Goal: Transaction & Acquisition: Purchase product/service

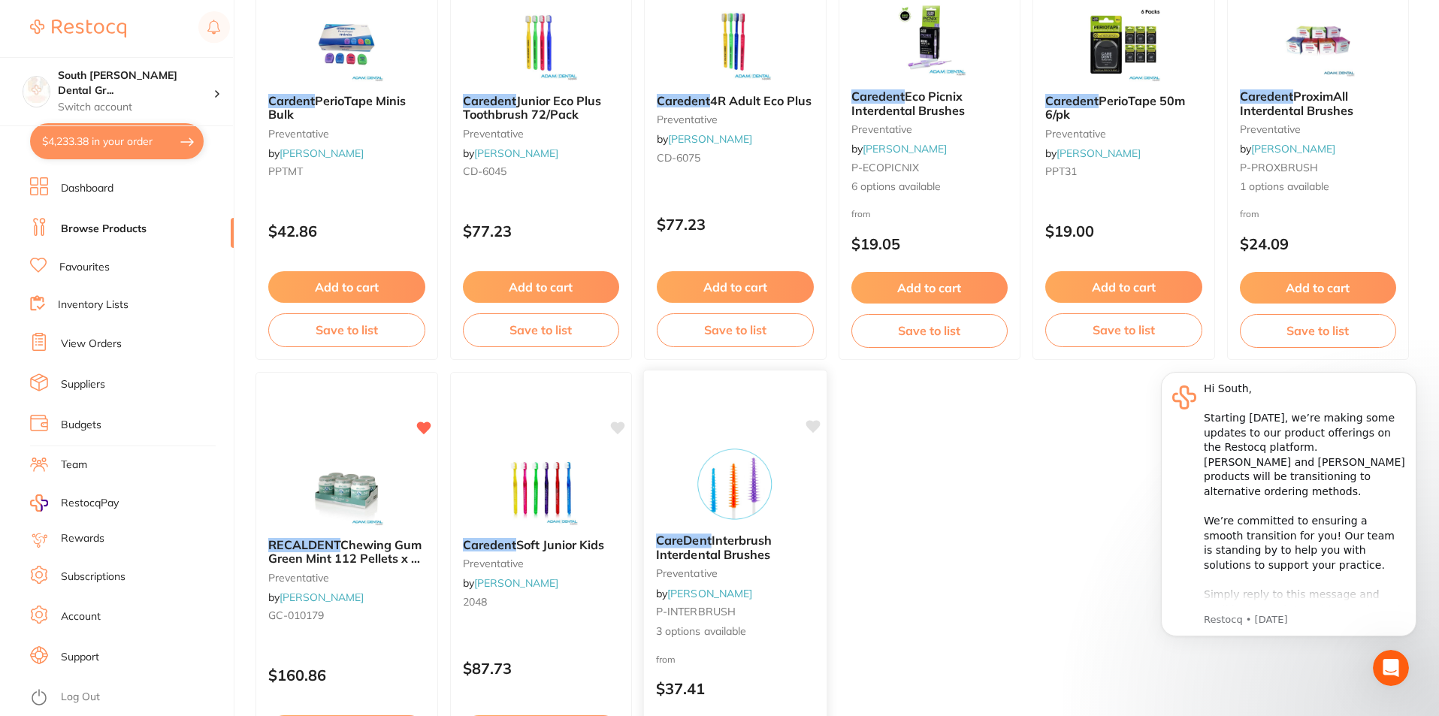
scroll to position [450, 0]
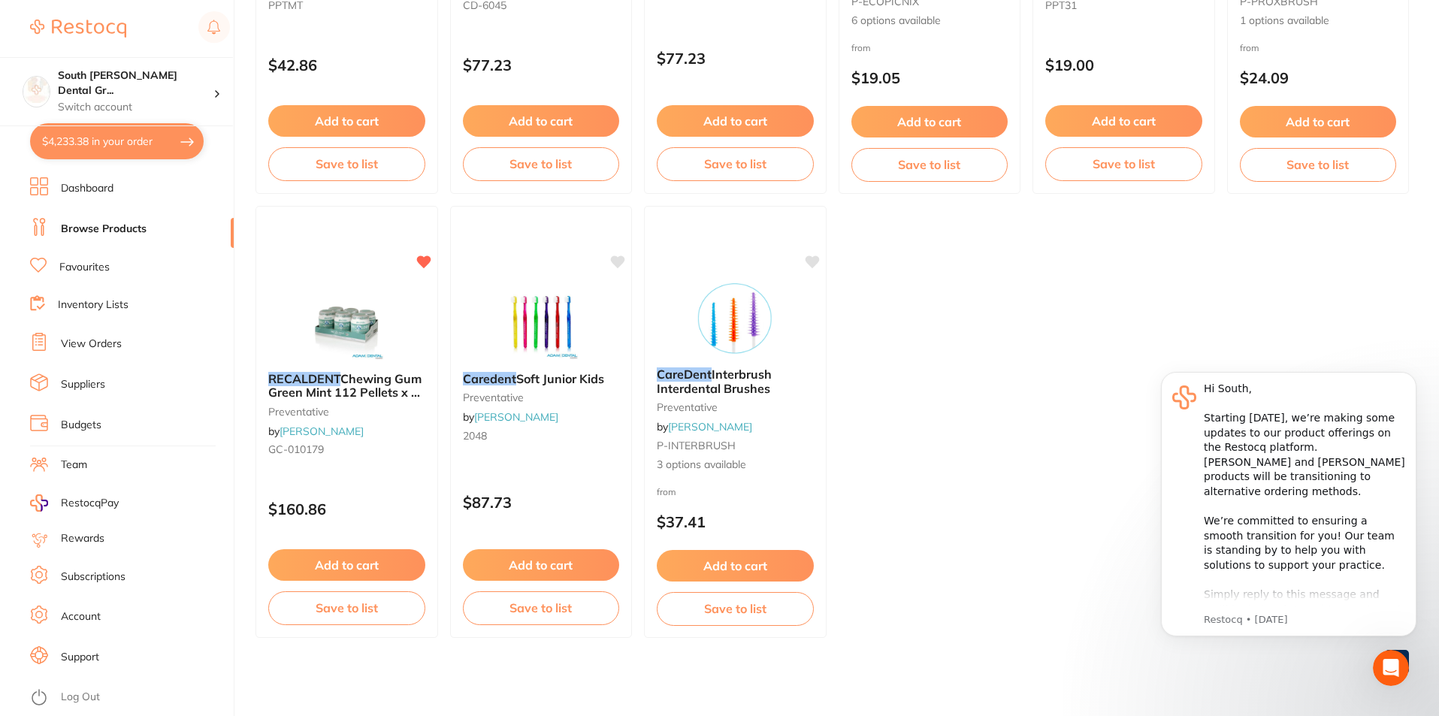
click at [110, 143] on button "$4,233.38 in your order" at bounding box center [117, 141] width 174 height 36
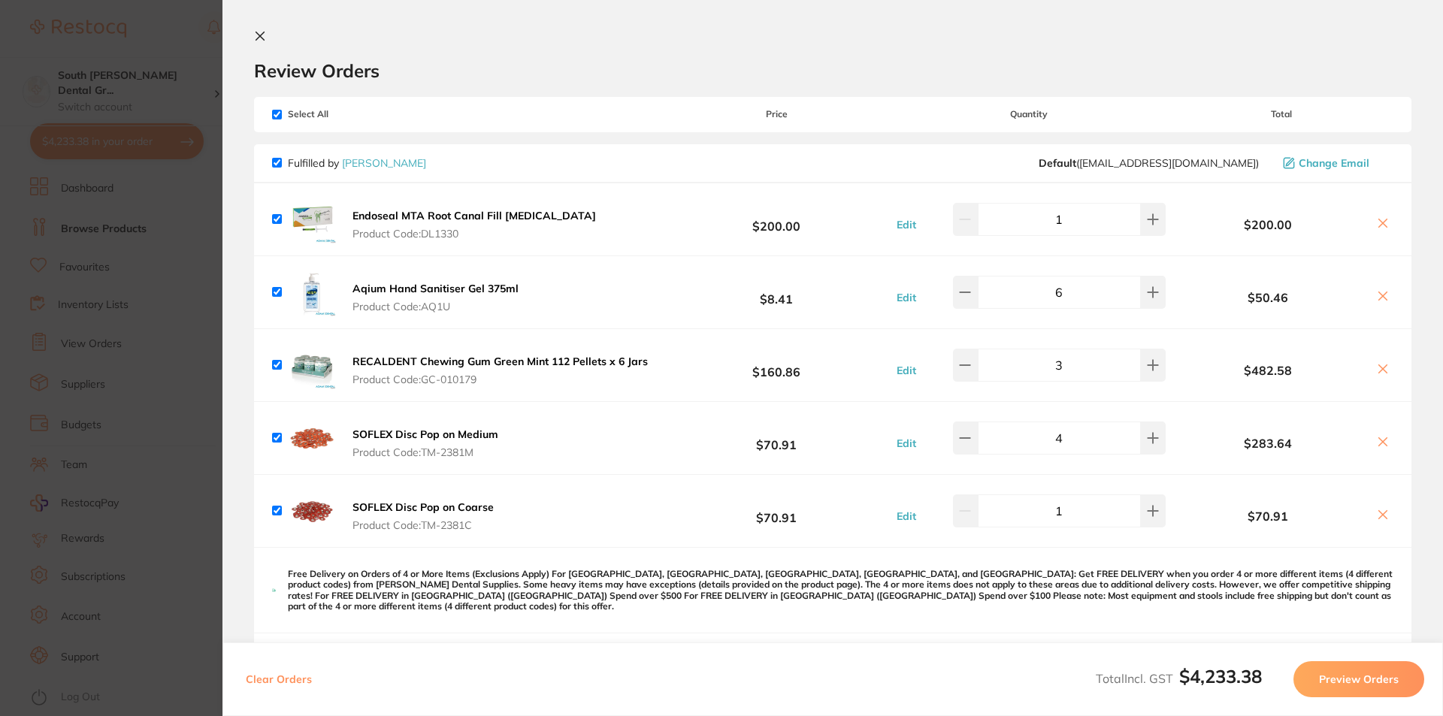
scroll to position [0, 0]
click at [1379, 225] on icon at bounding box center [1383, 225] width 8 height 8
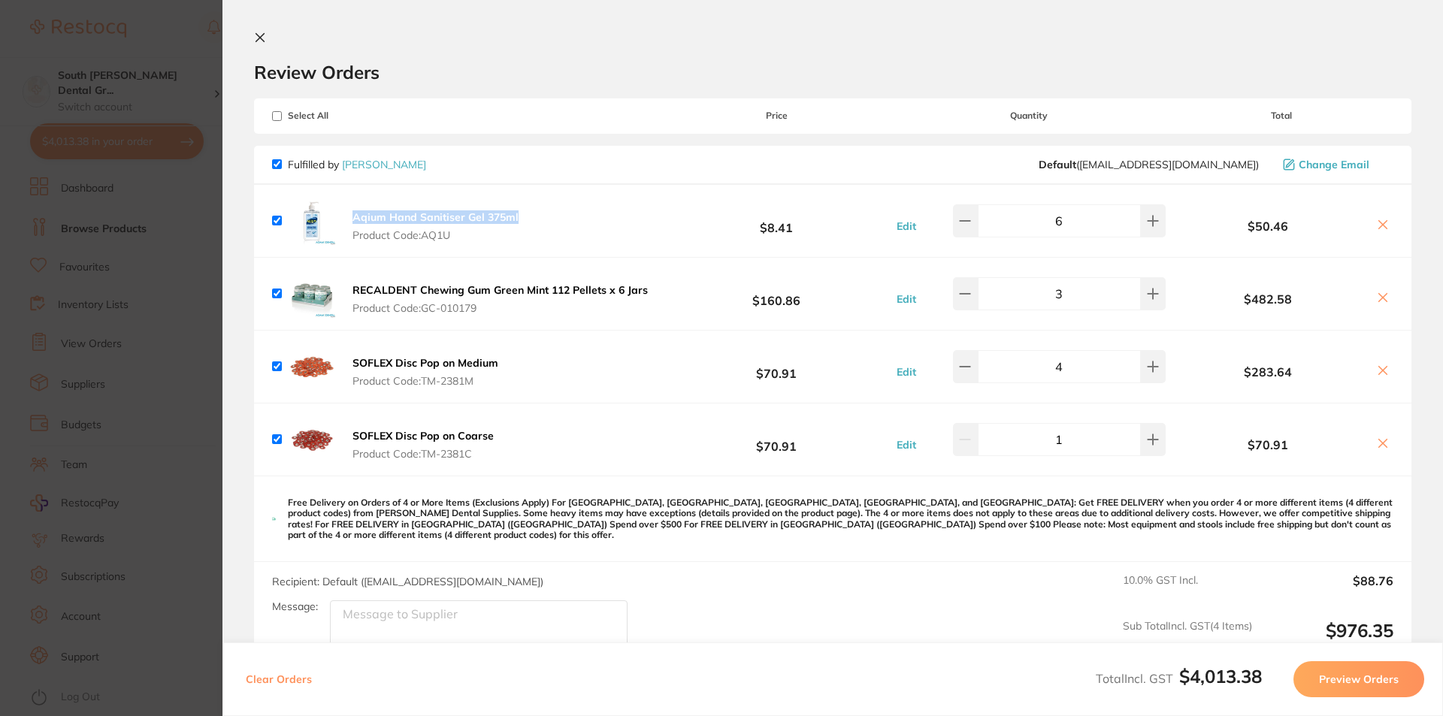
drag, startPoint x: 530, startPoint y: 221, endPoint x: 355, endPoint y: 217, distance: 175.1
click at [355, 217] on div "Aqium Hand Sanitiser Gel 375ml Product Code: AQ1U $8.41 Edit 6 $50.46" at bounding box center [832, 221] width 1157 height 72
copy b "Aqium Hand Sanitiser Gel 375ml"
drag, startPoint x: 470, startPoint y: 238, endPoint x: 431, endPoint y: 239, distance: 39.1
click at [431, 239] on span "Product Code: AQ1U" at bounding box center [435, 235] width 166 height 12
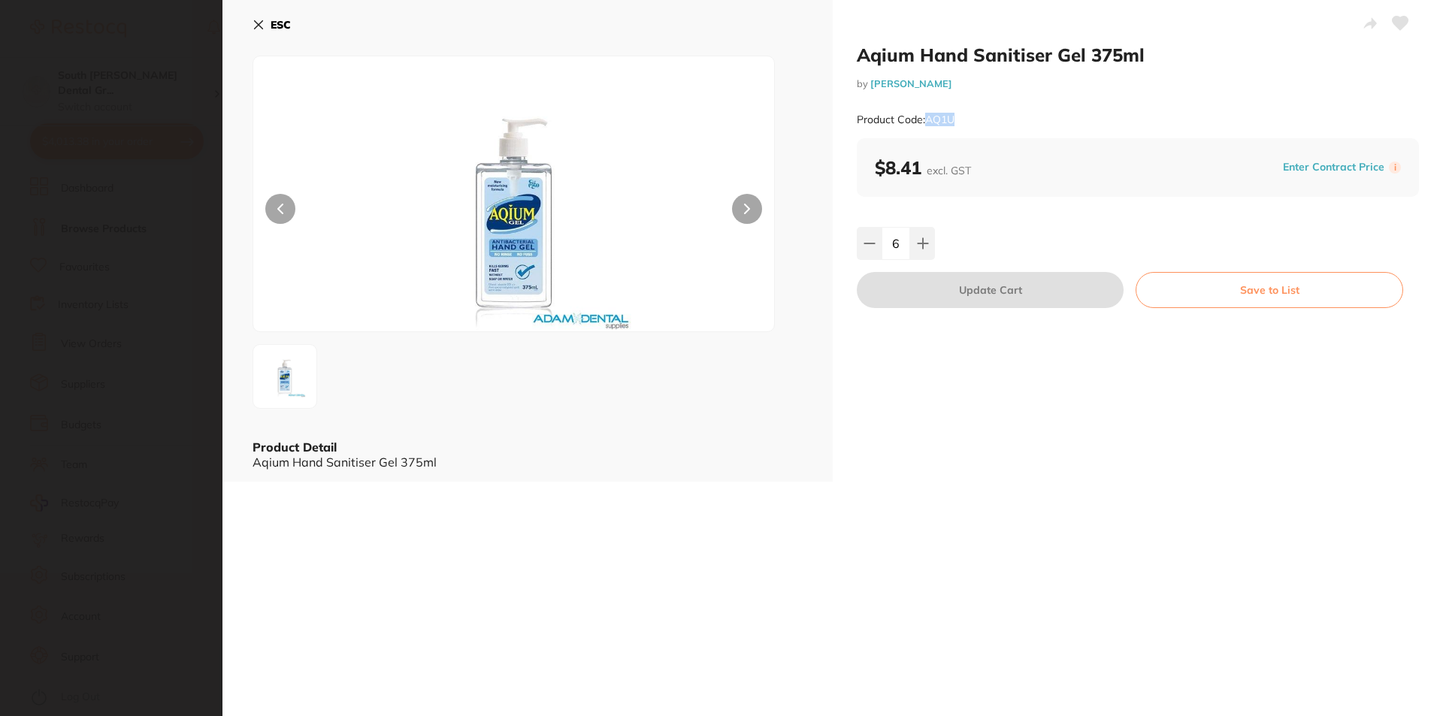
drag, startPoint x: 947, startPoint y: 123, endPoint x: 926, endPoint y: 117, distance: 21.9
click at [926, 117] on div "Product Code: AQ1U" at bounding box center [1138, 119] width 562 height 37
copy small "AQ1U"
click at [260, 23] on icon at bounding box center [259, 25] width 8 height 8
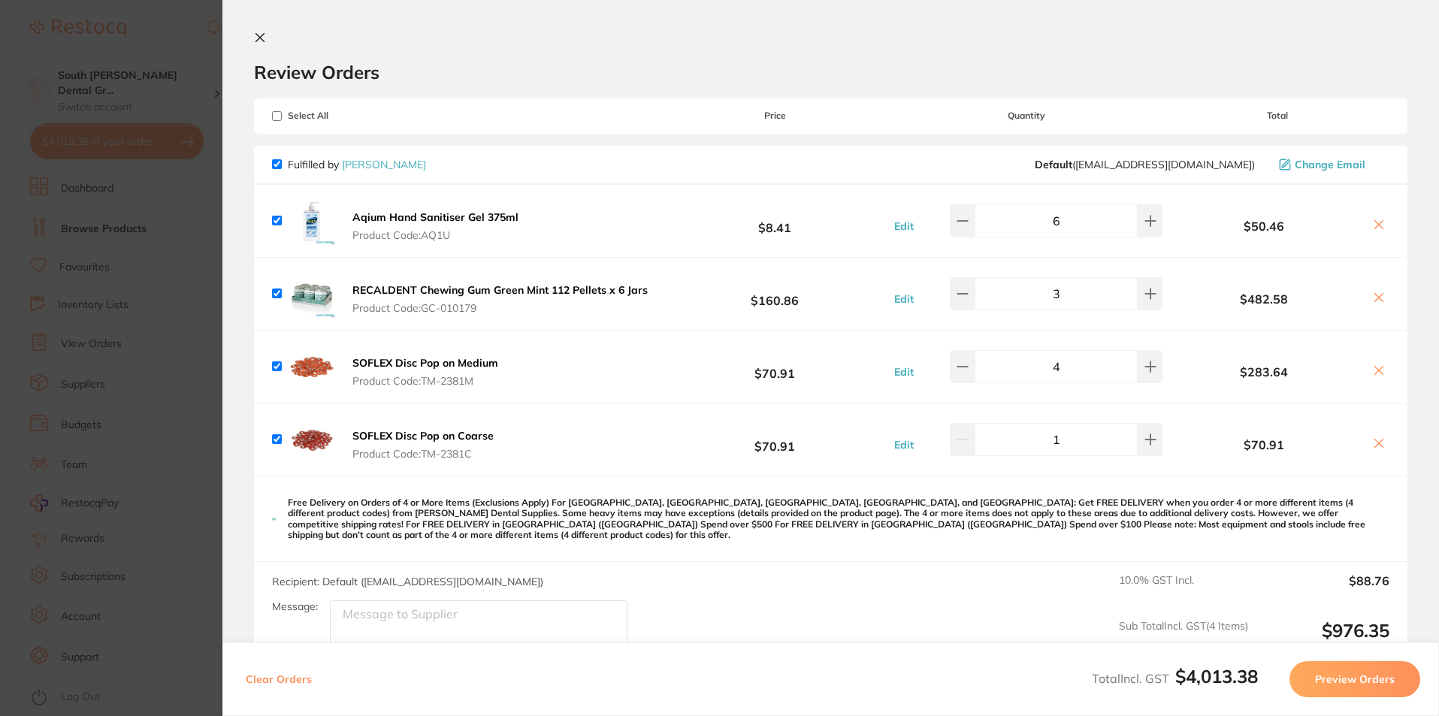
click at [555, 304] on span "Product Code: GC-010179" at bounding box center [499, 308] width 295 height 12
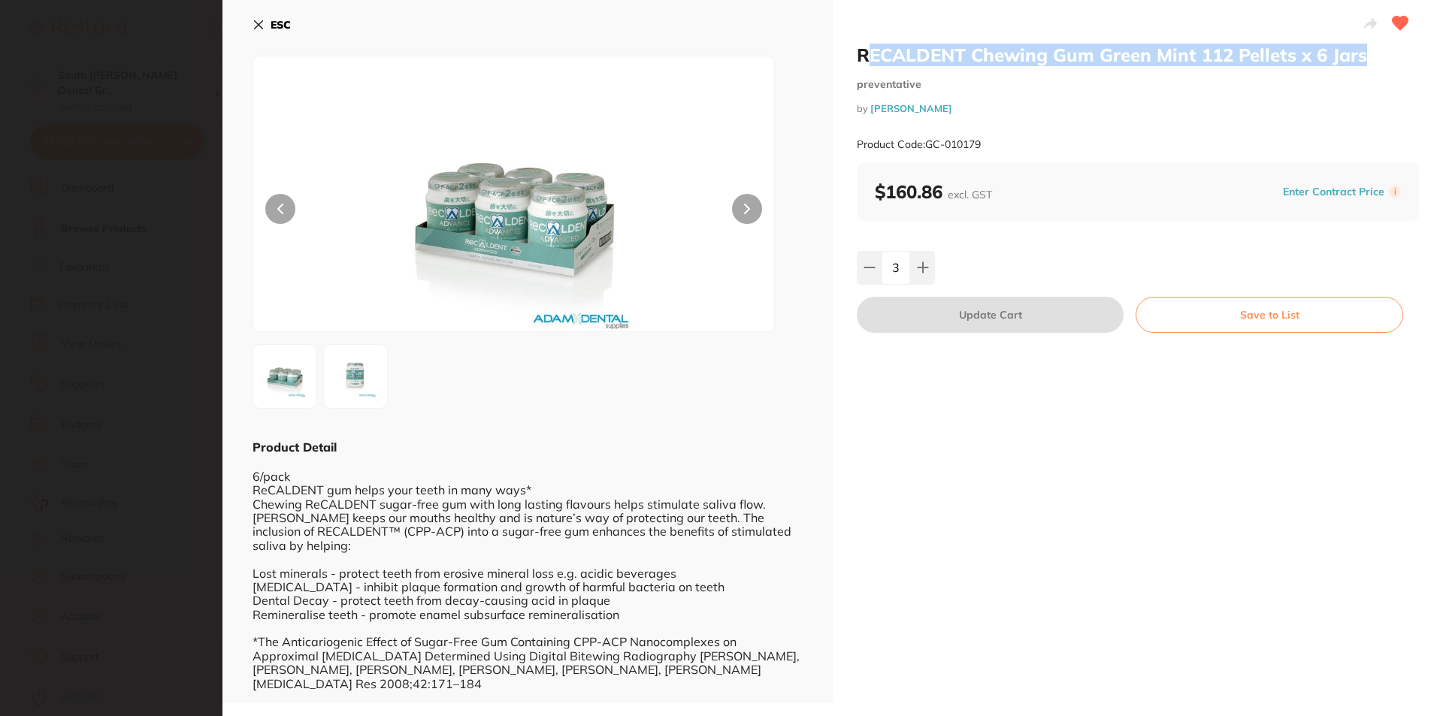
scroll to position [0, 0]
drag, startPoint x: 1366, startPoint y: 59, endPoint x: 858, endPoint y: 55, distance: 508.0
click at [858, 55] on h2 "RECALDENT Chewing Gum Green Mint 112 Pellets x 6 Jars" at bounding box center [1138, 55] width 562 height 23
copy h2 "RECALDENT Chewing Gum Green Mint 112 Pellets x 6 Jars"
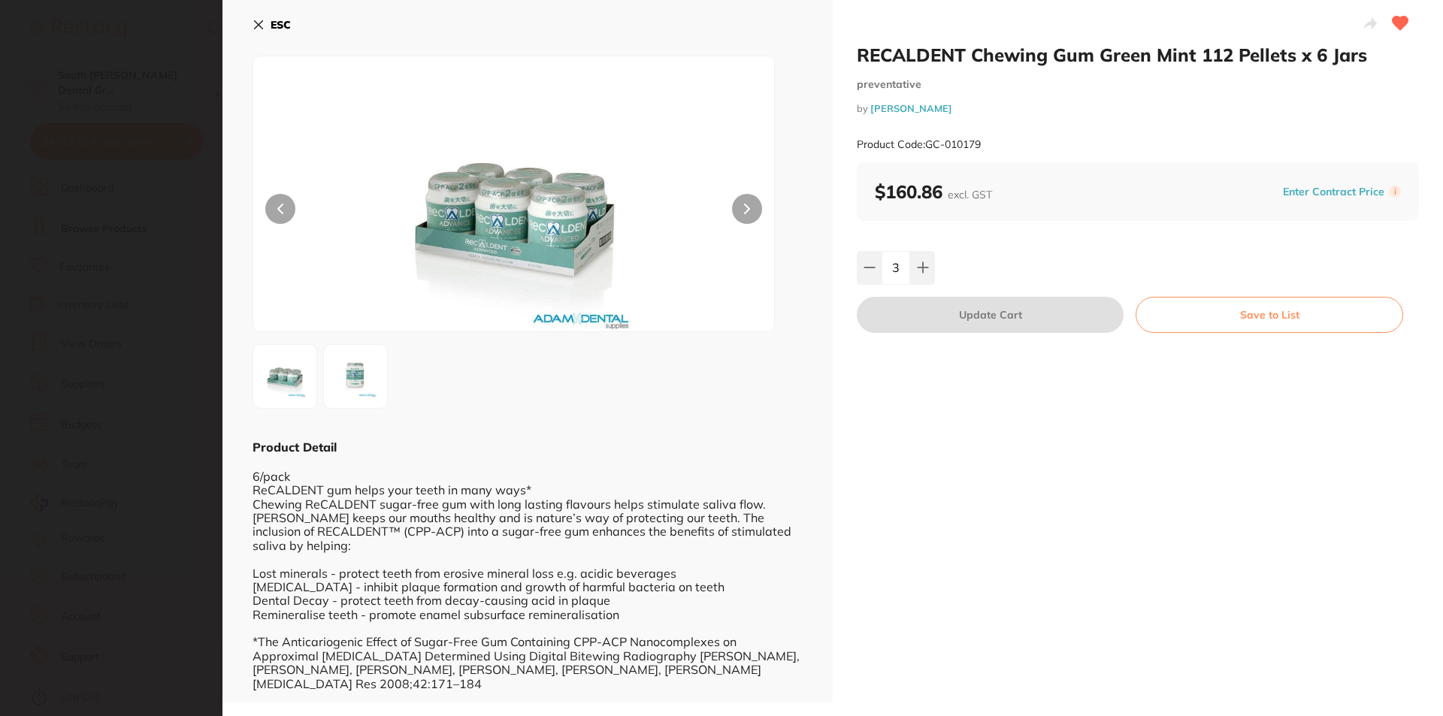
click at [990, 153] on div "Product Code: GC-010179" at bounding box center [1138, 144] width 562 height 37
drag, startPoint x: 995, startPoint y: 145, endPoint x: 925, endPoint y: 147, distance: 69.9
click at [925, 147] on div "Product Code: GC-010179" at bounding box center [1138, 144] width 562 height 37
copy small "GC-010179"
click at [258, 20] on icon at bounding box center [258, 25] width 12 height 12
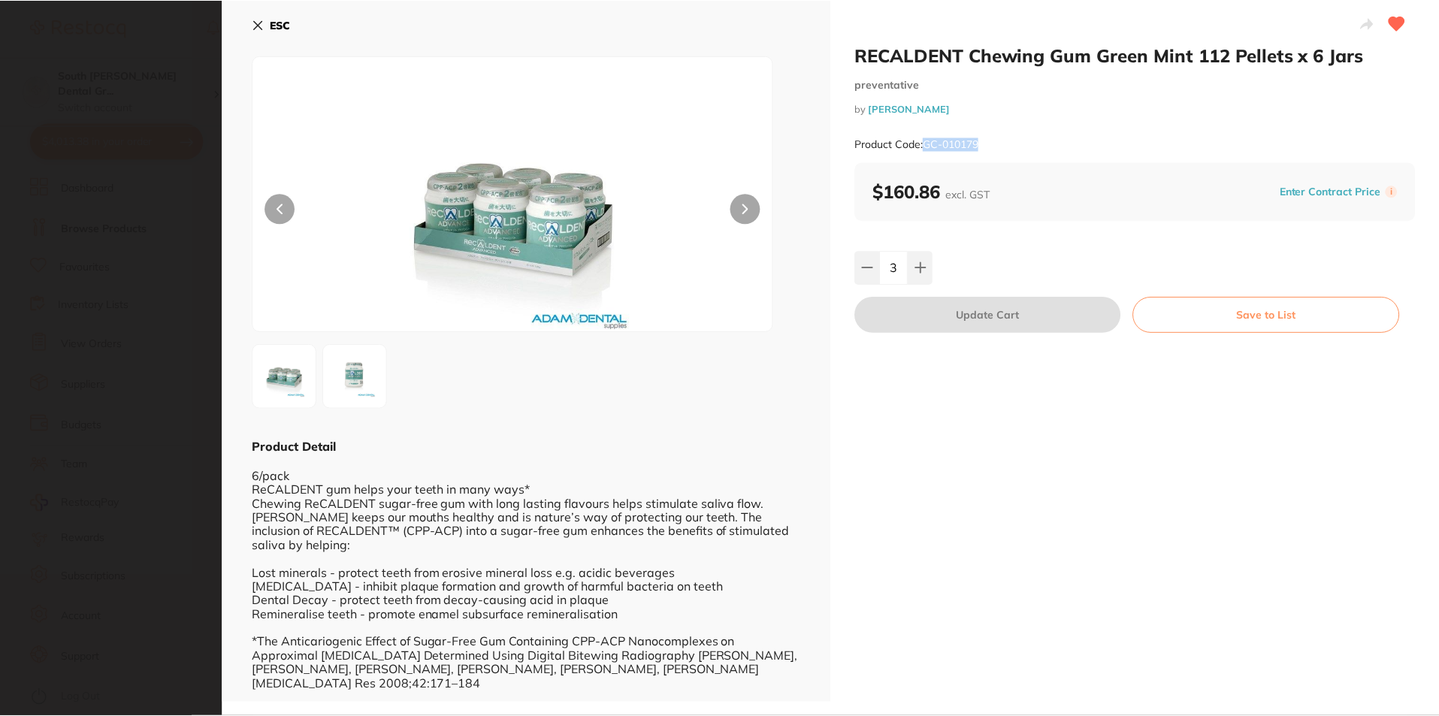
scroll to position [450, 0]
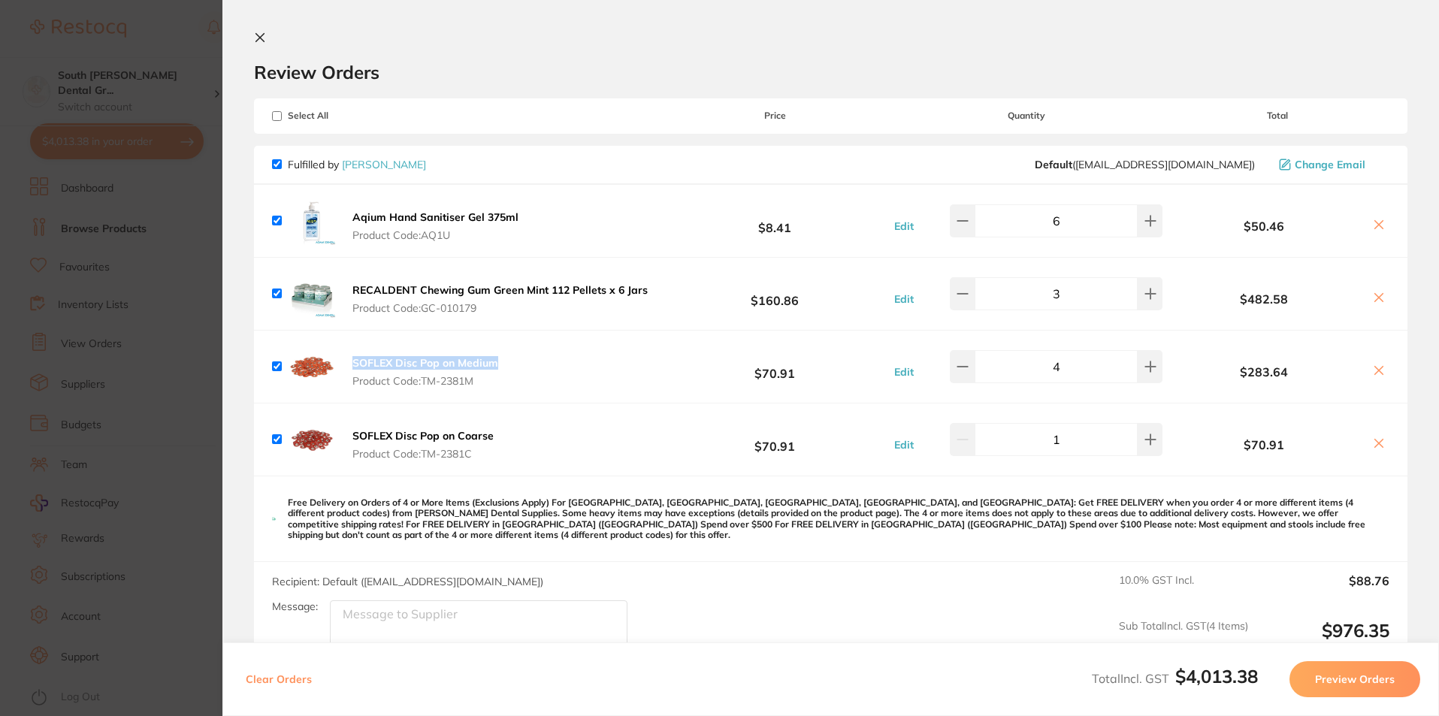
drag, startPoint x: 511, startPoint y: 367, endPoint x: 345, endPoint y: 359, distance: 166.3
click at [345, 359] on div "SOFLEX Disc Pop on Medium Product Code: TM-2381M $70.91 Edit 4 $283.64" at bounding box center [830, 367] width 1153 height 72
copy b "SOFLEX Disc Pop on Medium"
click at [461, 364] on b "SOFLEX Disc Pop on Medium" at bounding box center [425, 363] width 146 height 14
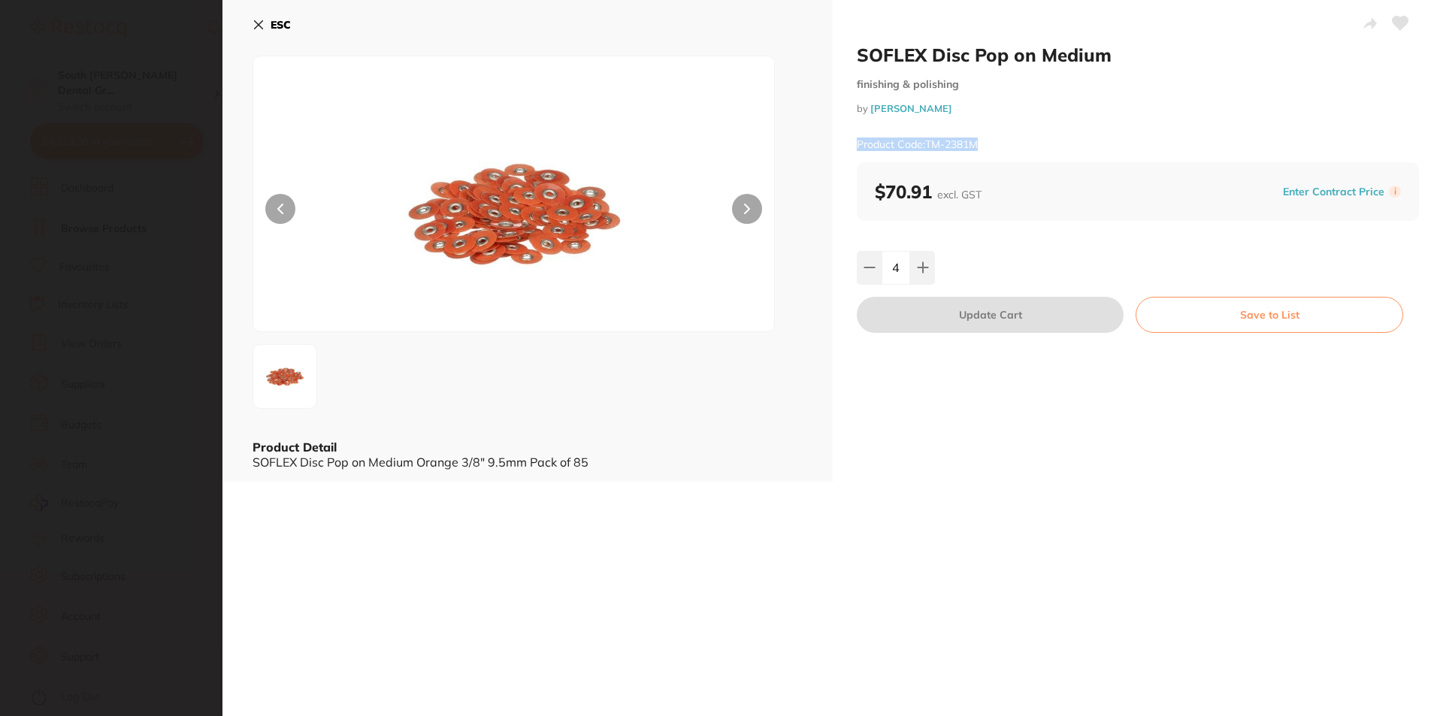
scroll to position [0, 0]
drag, startPoint x: 986, startPoint y: 144, endPoint x: 852, endPoint y: 140, distance: 133.8
click at [852, 140] on div "SOFLEX Disc Pop on Medium finishing & polishing by [PERSON_NAME] Product Code: …" at bounding box center [1138, 241] width 610 height 482
copy small "Product Code: TM-2381M"
drag, startPoint x: 607, startPoint y: 461, endPoint x: 251, endPoint y: 461, distance: 356.2
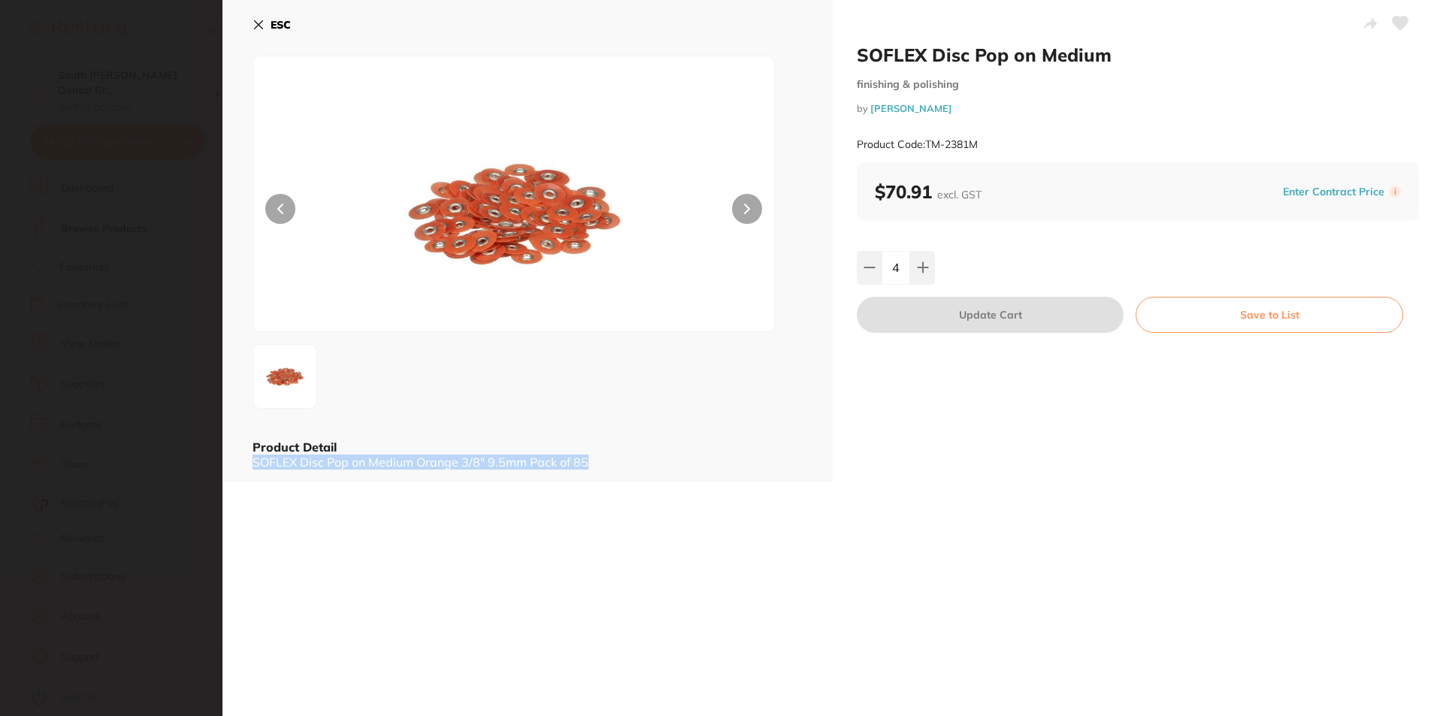
click at [251, 461] on div "ESC Product Detail SOFLEX Disc Pop on Medium Orange 3/8" 9.5mm Pack of 85" at bounding box center [527, 241] width 610 height 482
copy div "SOFLEX Disc Pop on Medium Orange 3/8" 9.5mm Pack of 85"
click at [258, 20] on icon at bounding box center [258, 25] width 12 height 12
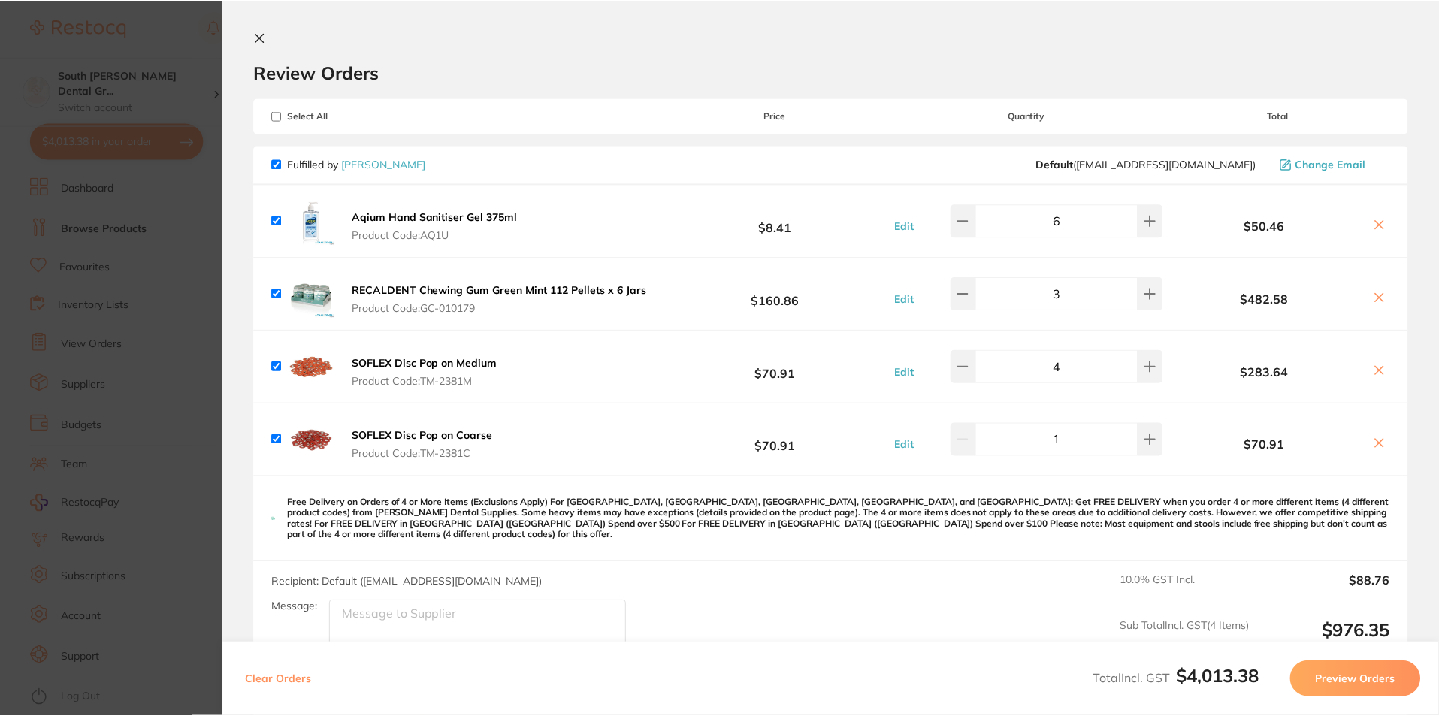
scroll to position [450, 0]
drag, startPoint x: 498, startPoint y: 438, endPoint x: 346, endPoint y: 428, distance: 152.1
click at [346, 428] on div "SOFLEX Disc Pop on Coarse Product Code: TM-2381C $70.91 Edit 1 $70.91" at bounding box center [830, 439] width 1153 height 72
copy b "SOFLEX Disc Pop on Coarse"
click at [409, 448] on span "Product Code: TM-2381C" at bounding box center [422, 454] width 141 height 12
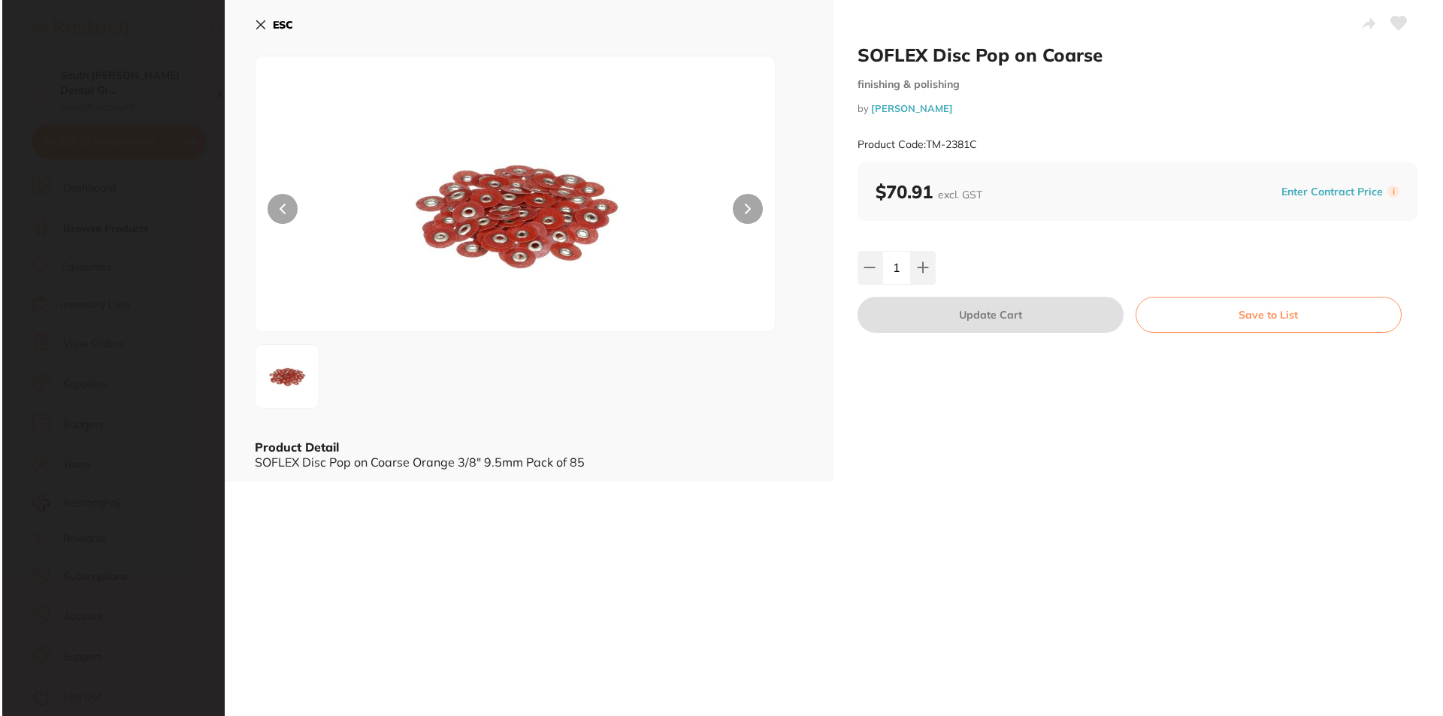
scroll to position [0, 0]
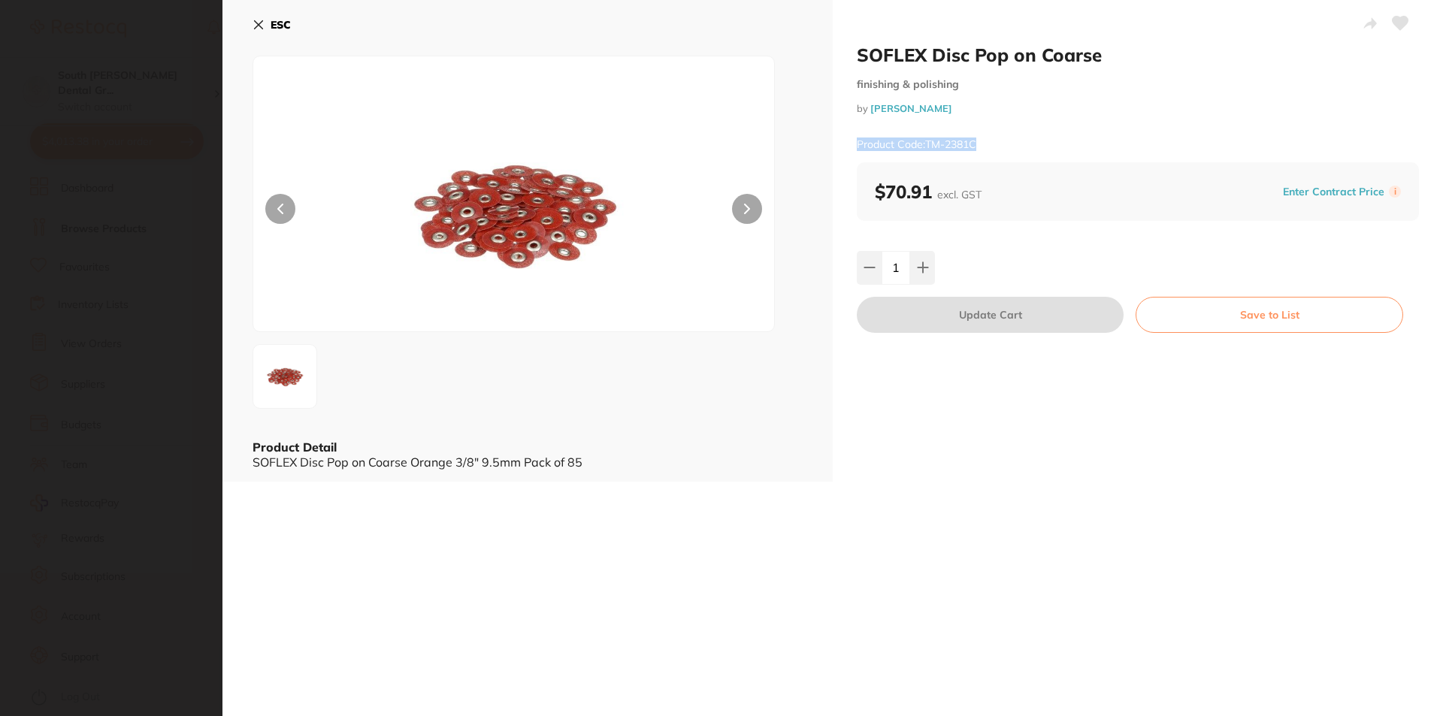
drag, startPoint x: 993, startPoint y: 147, endPoint x: 835, endPoint y: 143, distance: 158.6
click at [835, 143] on div "SOFLEX Disc Pop on Coarse finishing & polishing by [PERSON_NAME] Product Code: …" at bounding box center [1138, 241] width 610 height 482
copy small "Product Code: TM-2381C"
drag, startPoint x: 597, startPoint y: 464, endPoint x: 251, endPoint y: 469, distance: 346.4
click at [251, 469] on div "ESC Product Detail SOFLEX Disc Pop on Coarse Orange 3/8" 9.5mm Pack of 85" at bounding box center [527, 241] width 610 height 482
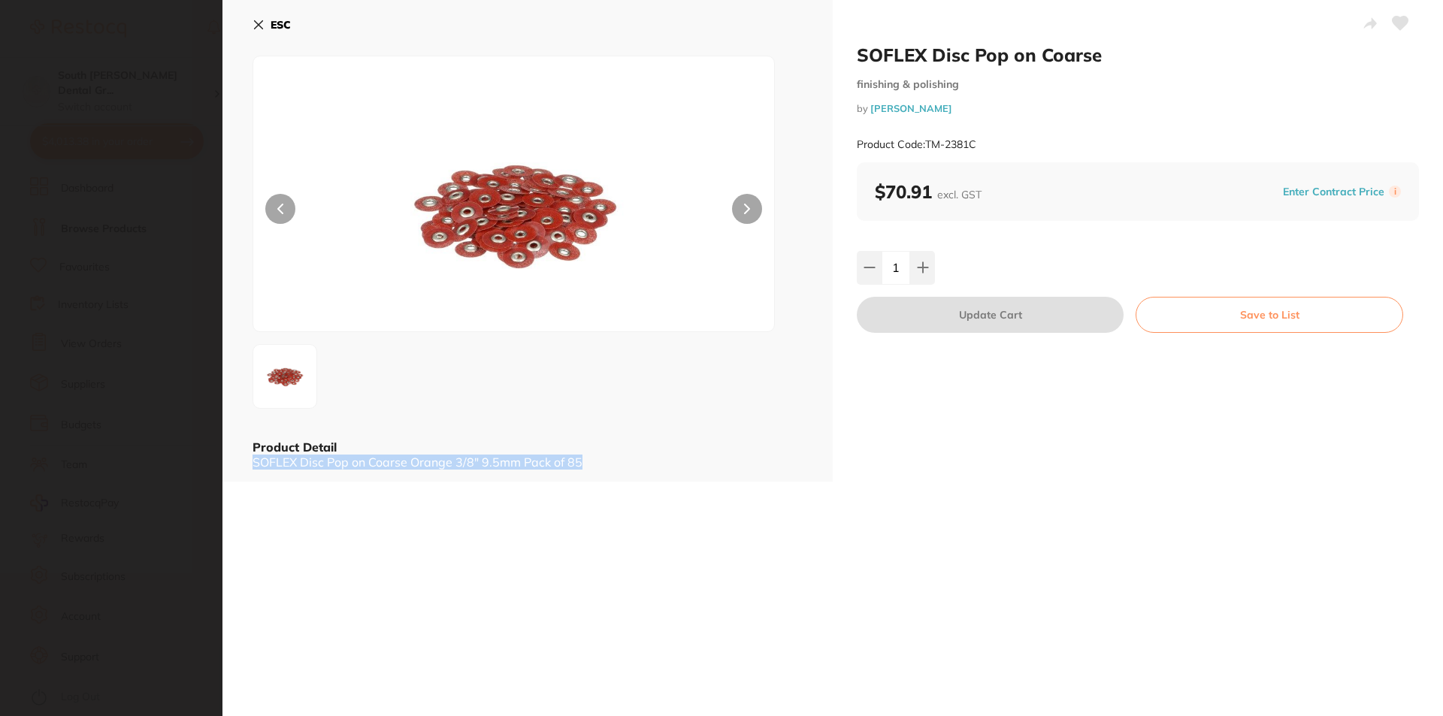
copy div "SOFLEX Disc Pop on Coarse Orange 3/8" 9.5mm Pack of 85"
click at [261, 23] on icon at bounding box center [259, 25] width 8 height 8
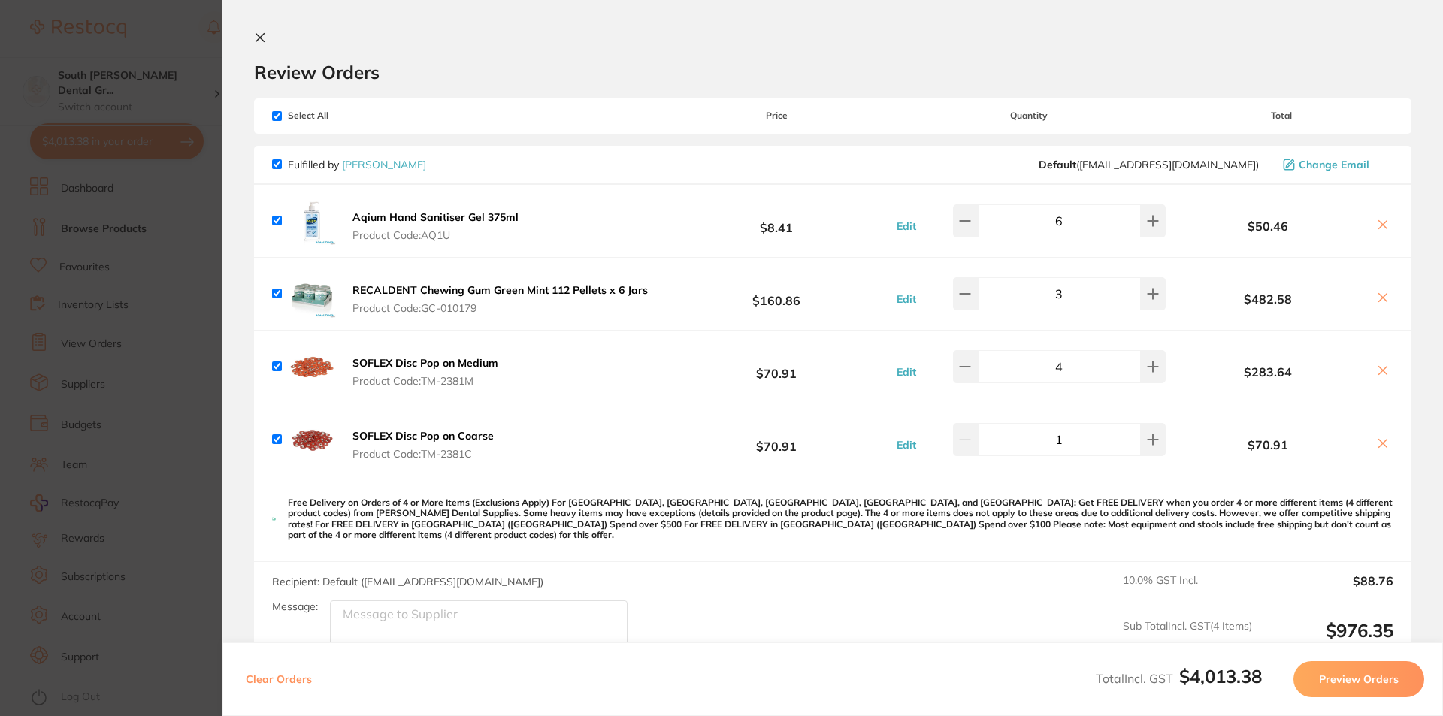
click at [1380, 225] on icon at bounding box center [1383, 225] width 8 height 8
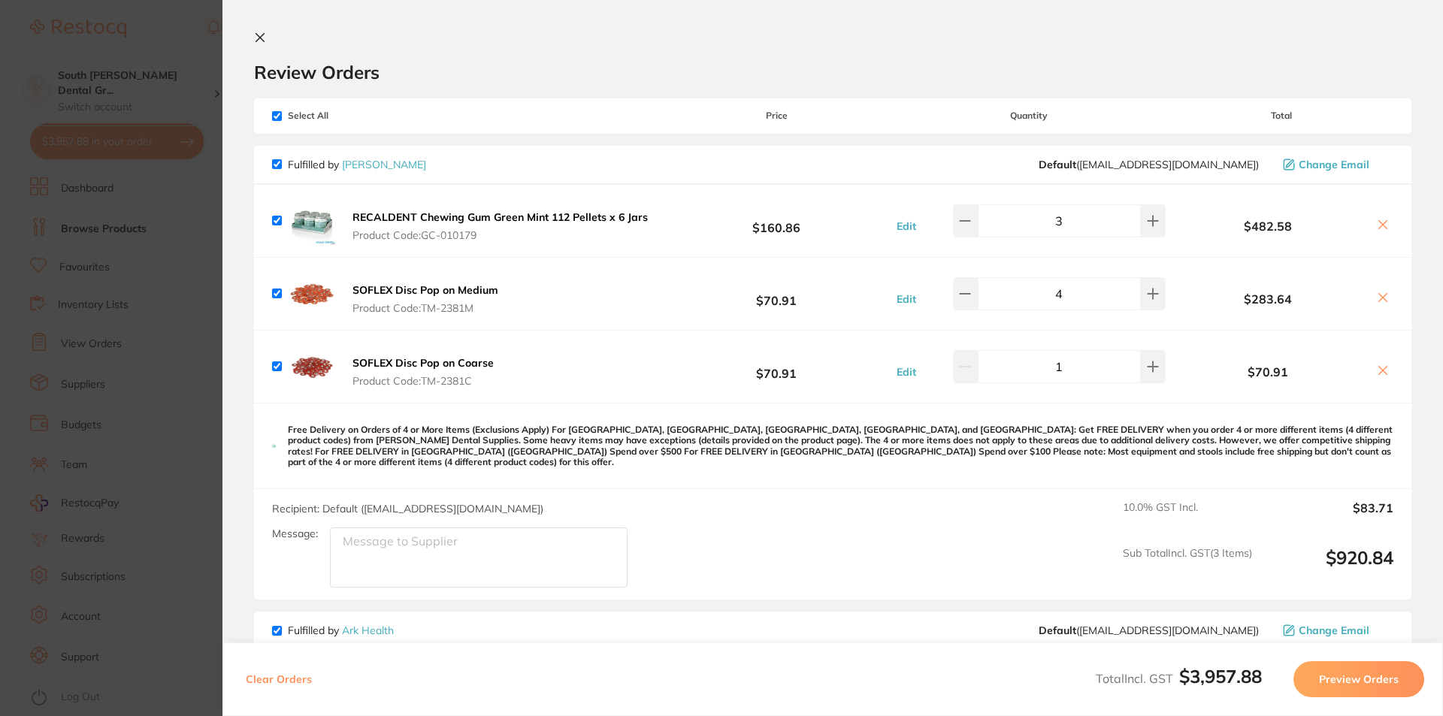
click at [1383, 226] on icon at bounding box center [1383, 225] width 12 height 12
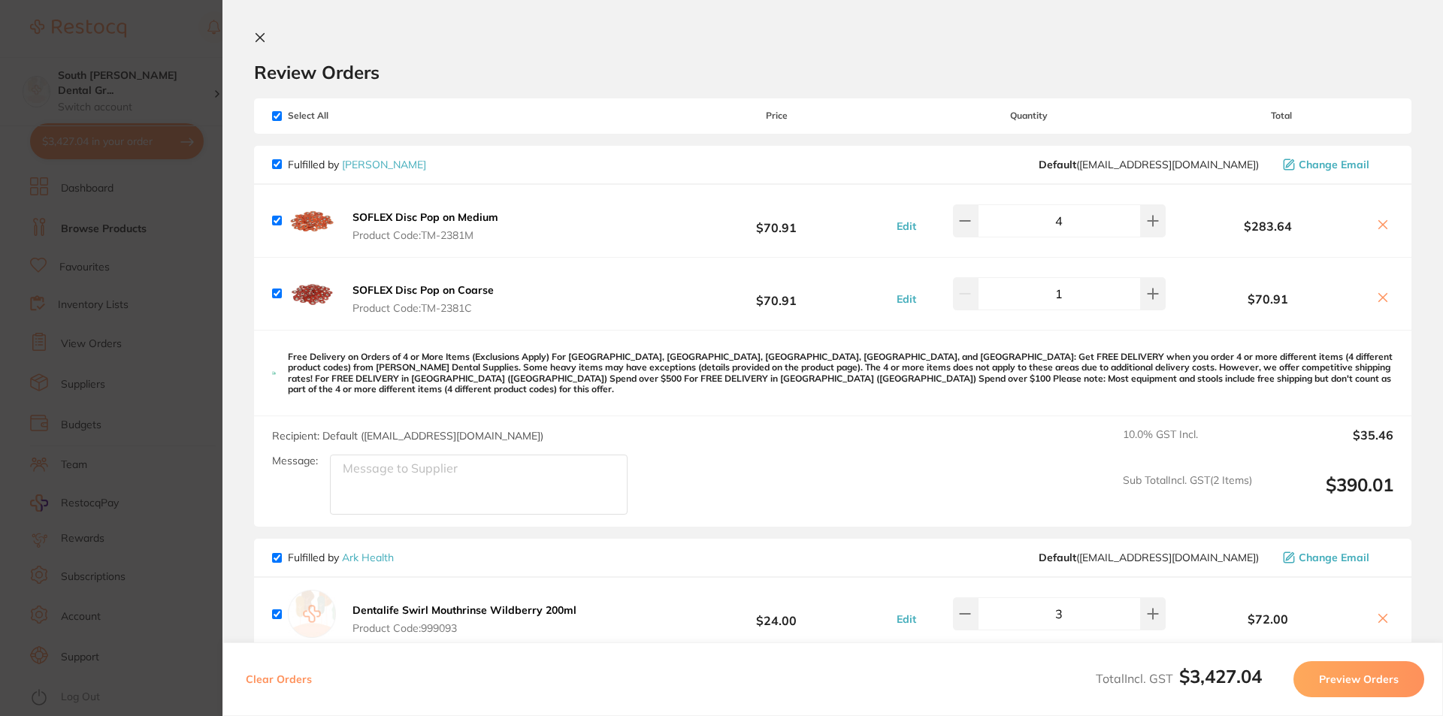
click at [1377, 225] on icon at bounding box center [1383, 225] width 12 height 12
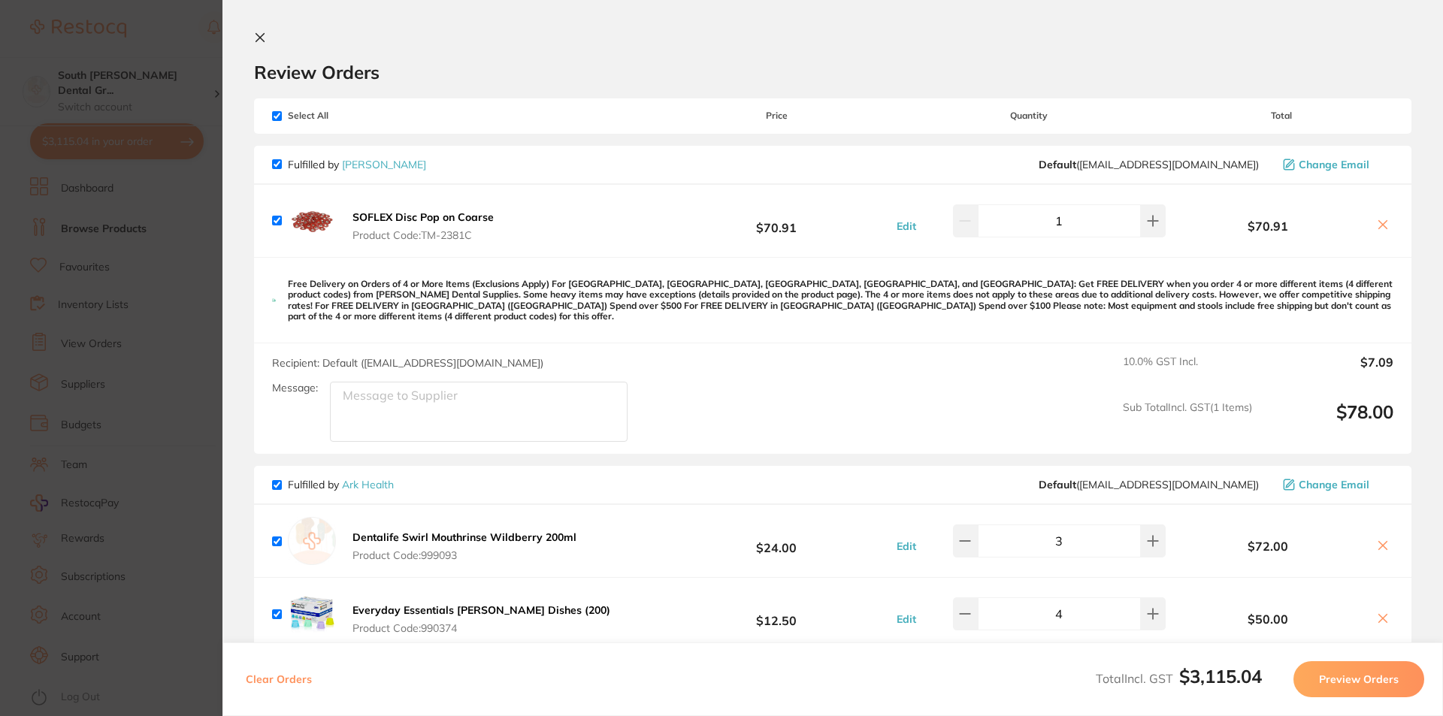
click at [1382, 228] on icon at bounding box center [1383, 225] width 8 height 8
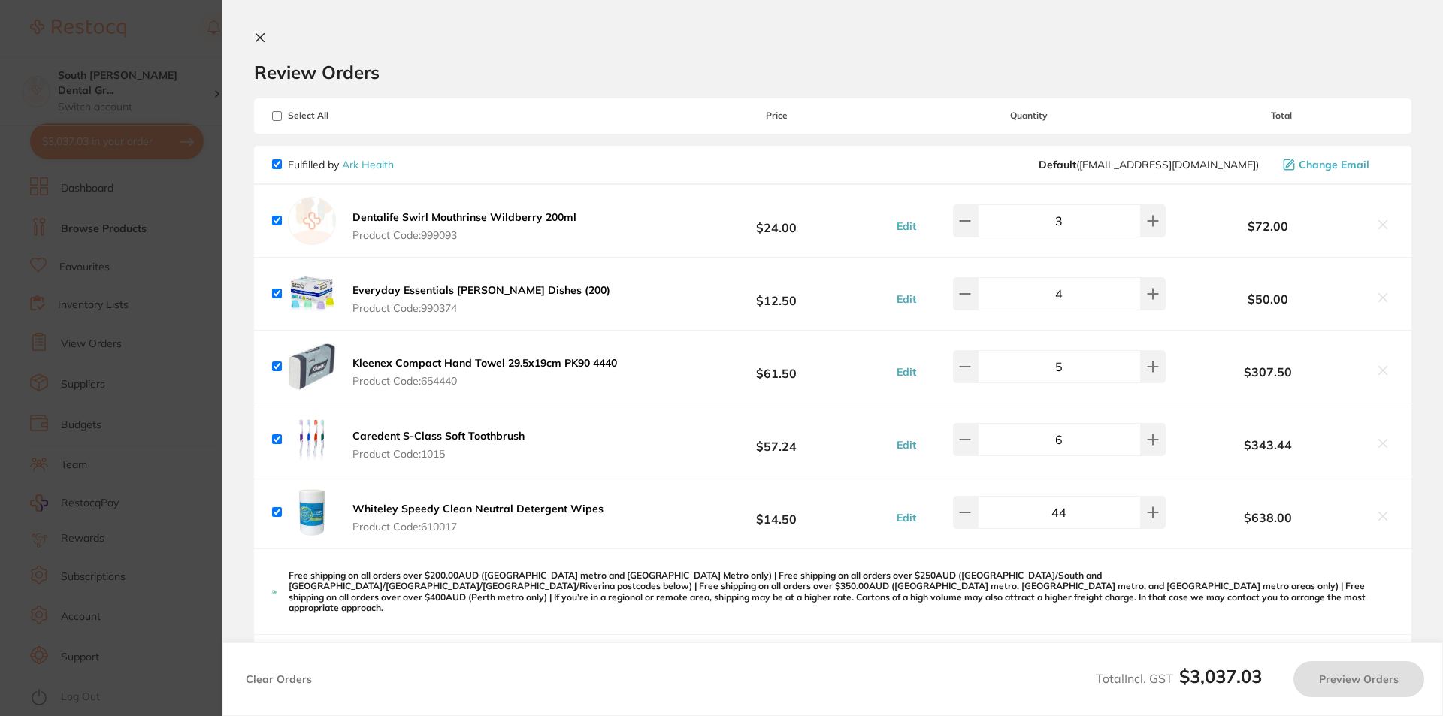
checkbox input "true"
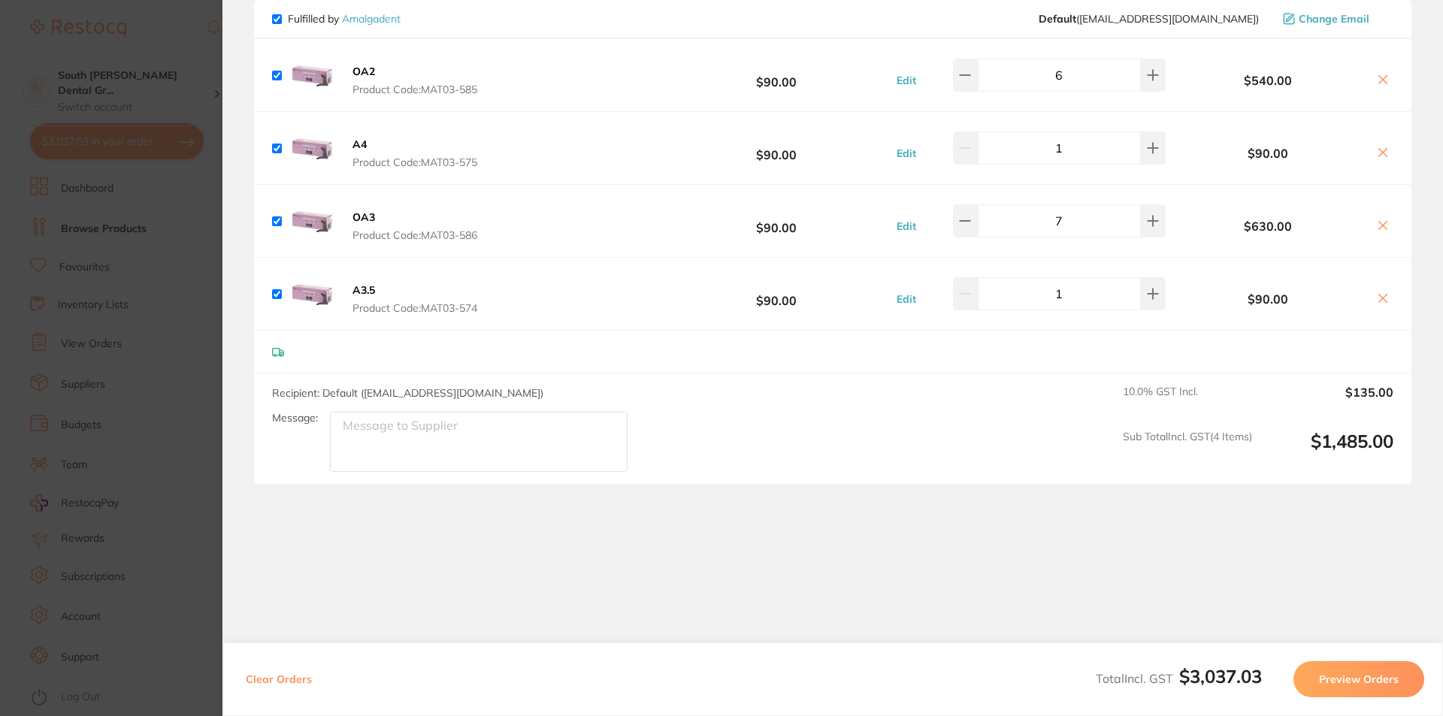
scroll to position [761, 0]
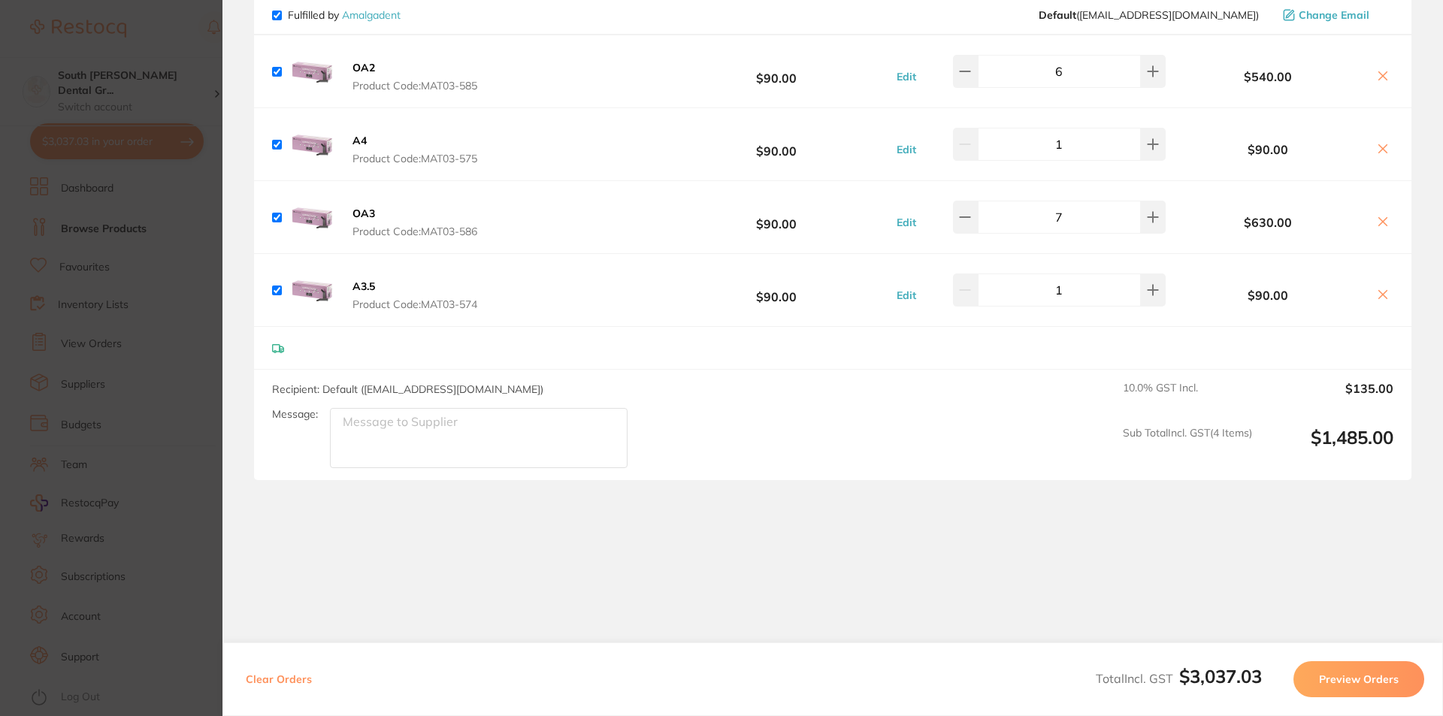
click at [1358, 680] on button "Preview Orders" at bounding box center [1358, 679] width 131 height 36
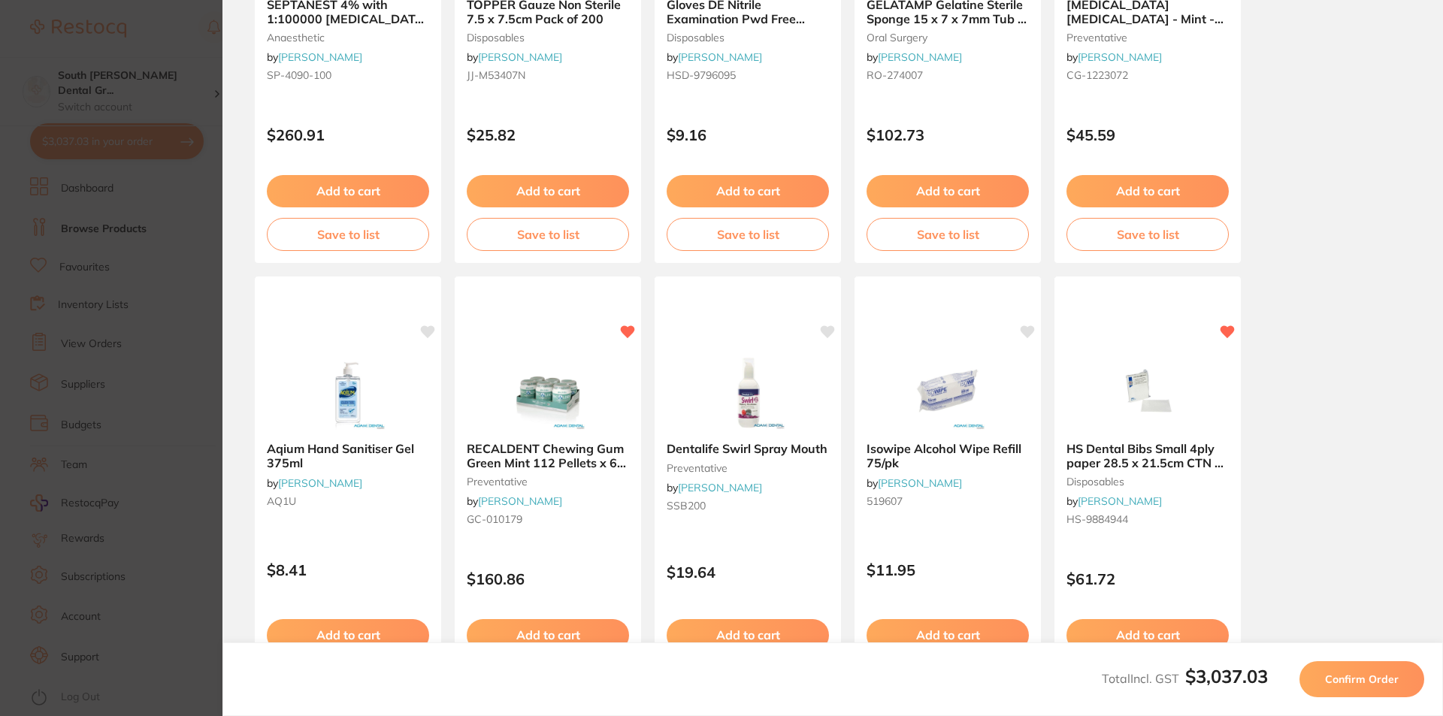
scroll to position [394, 0]
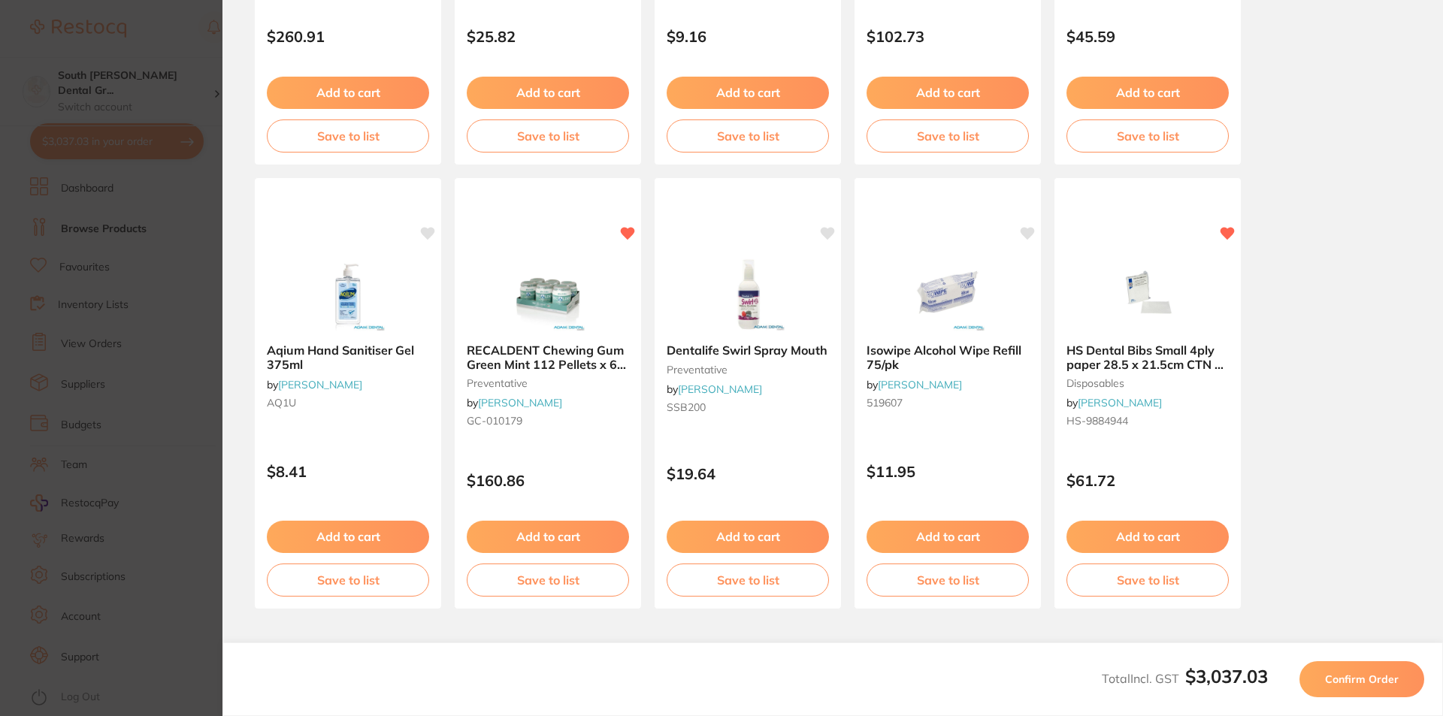
click at [1380, 670] on button "Confirm Order" at bounding box center [1361, 679] width 125 height 36
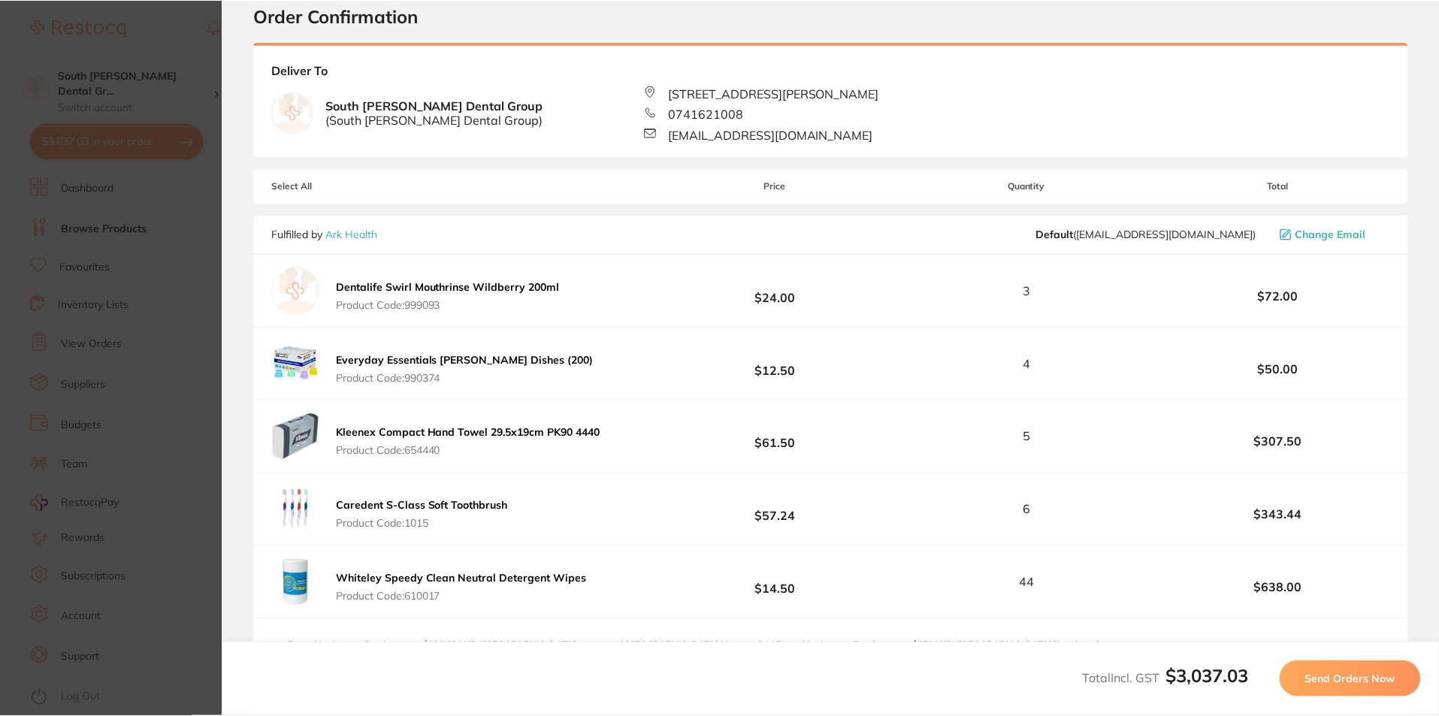
scroll to position [0, 0]
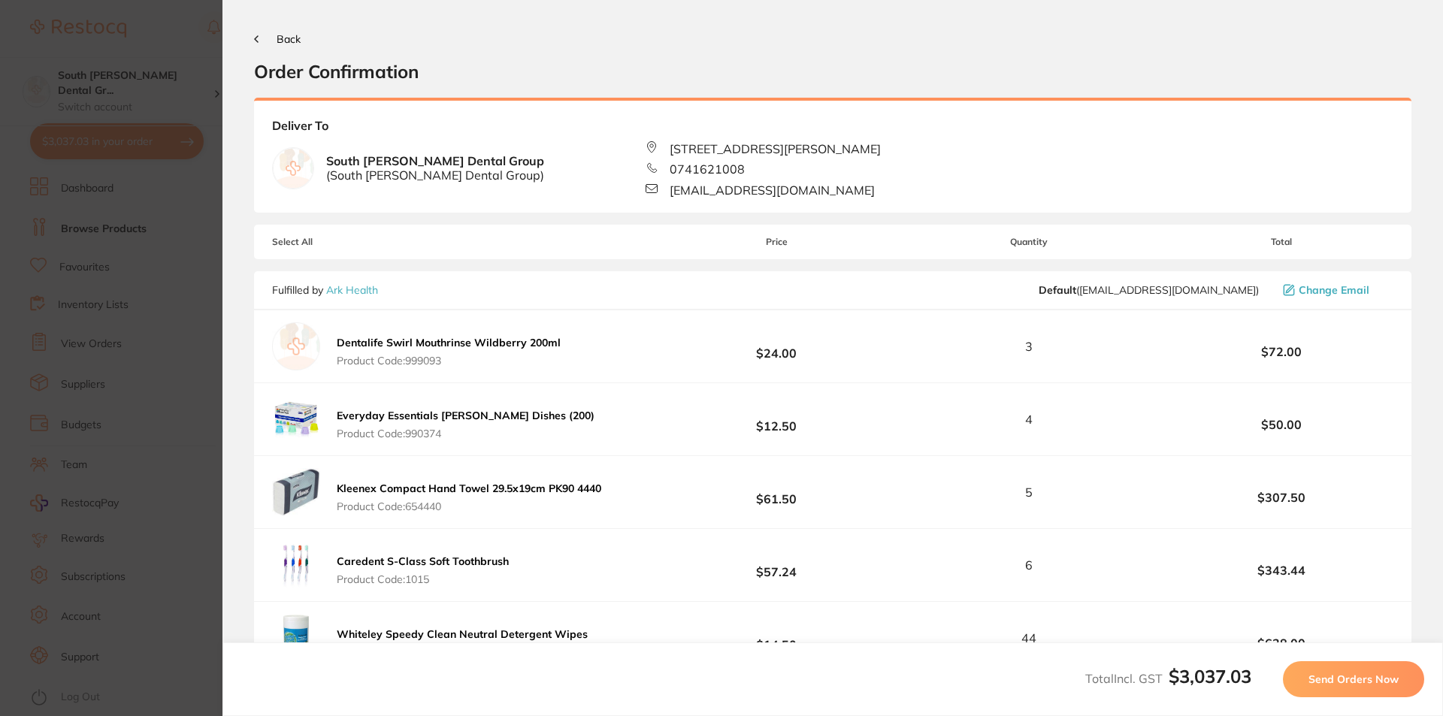
click at [1355, 675] on span "Send Orders Now" at bounding box center [1353, 679] width 90 height 14
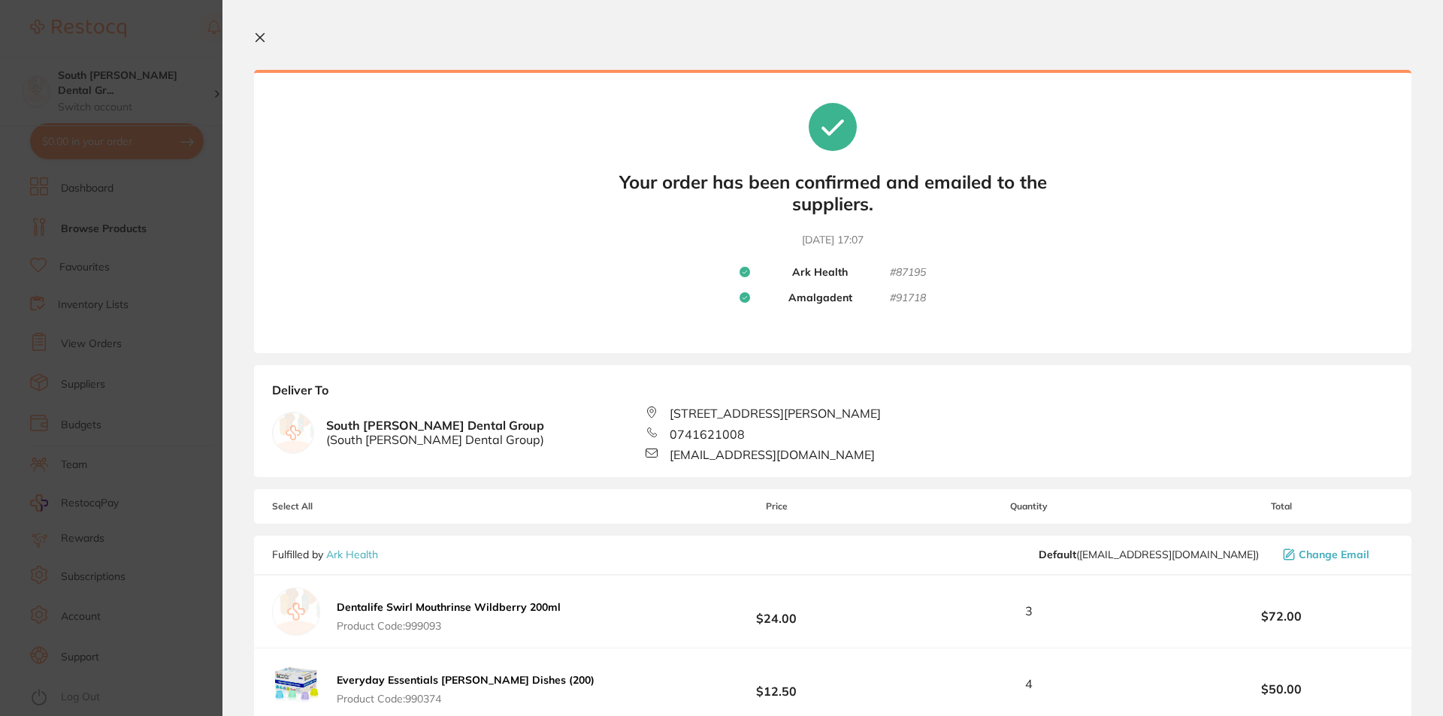
drag, startPoint x: 262, startPoint y: 35, endPoint x: 278, endPoint y: 35, distance: 15.8
click at [277, 35] on div at bounding box center [832, 39] width 1157 height 14
click at [256, 35] on icon at bounding box center [260, 38] width 12 height 12
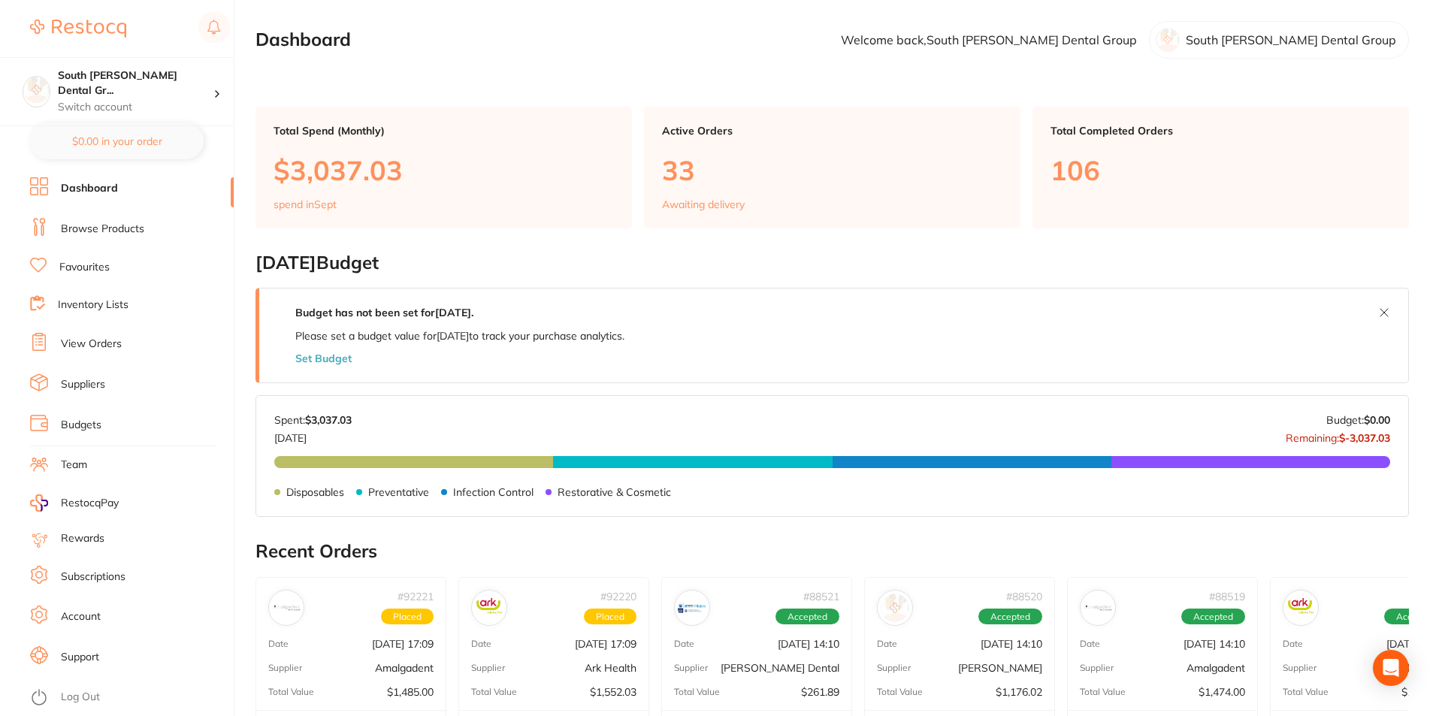
click at [93, 223] on link "Browse Products" at bounding box center [102, 229] width 83 height 15
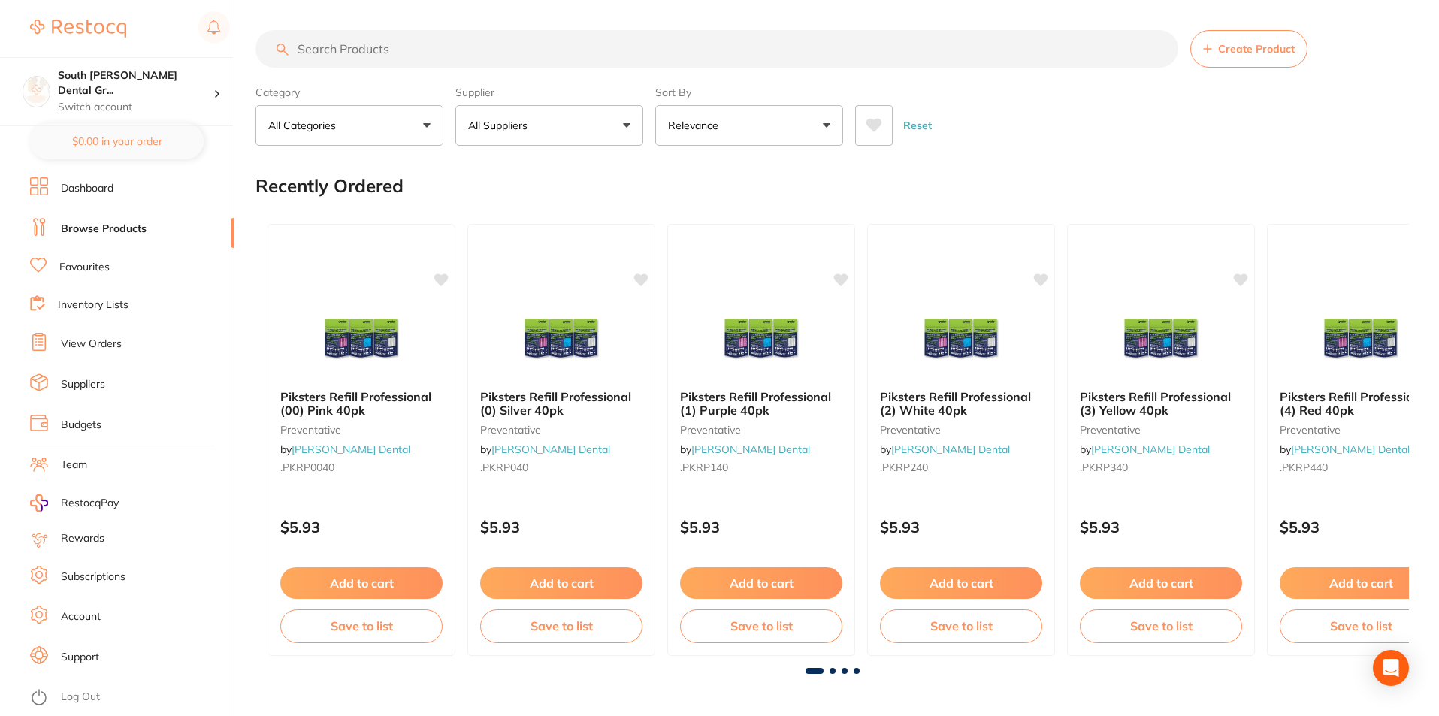
click at [506, 52] on input "search" at bounding box center [716, 49] width 923 height 38
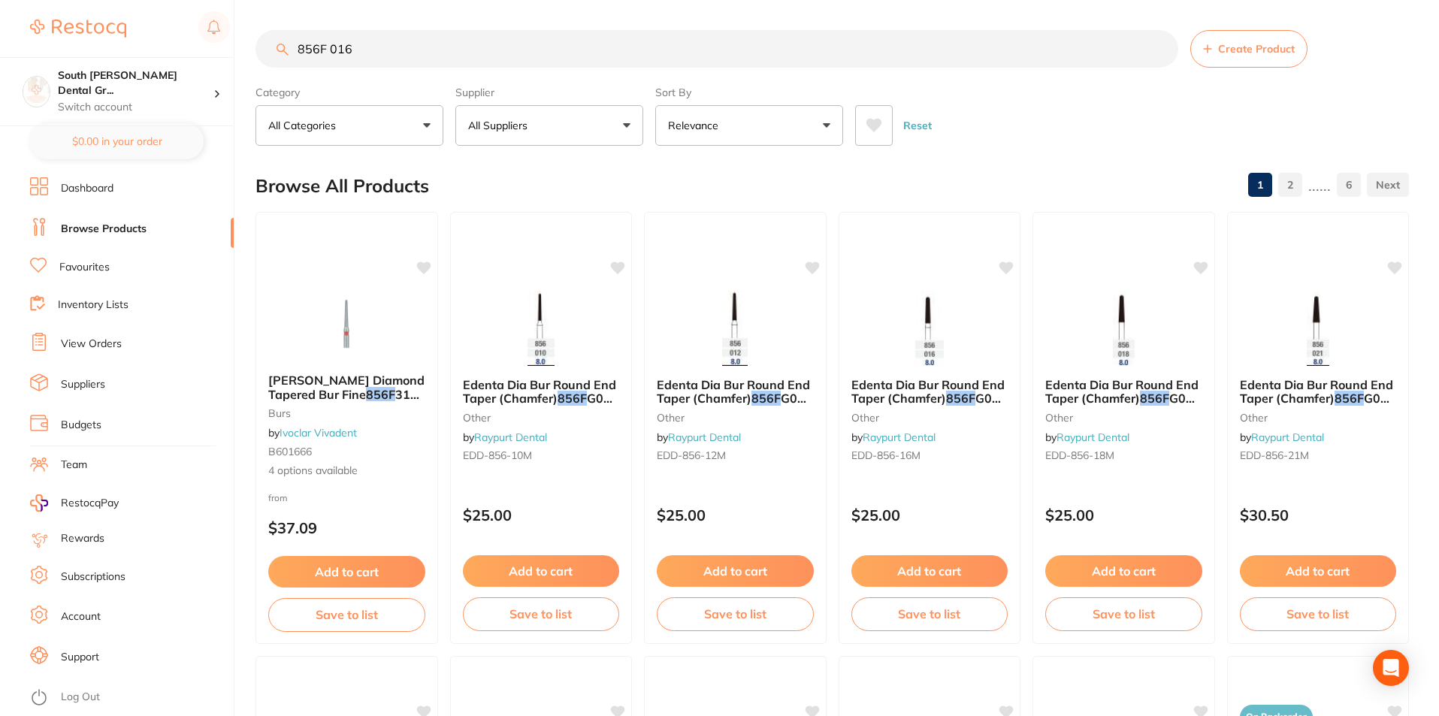
type input "856F 016"
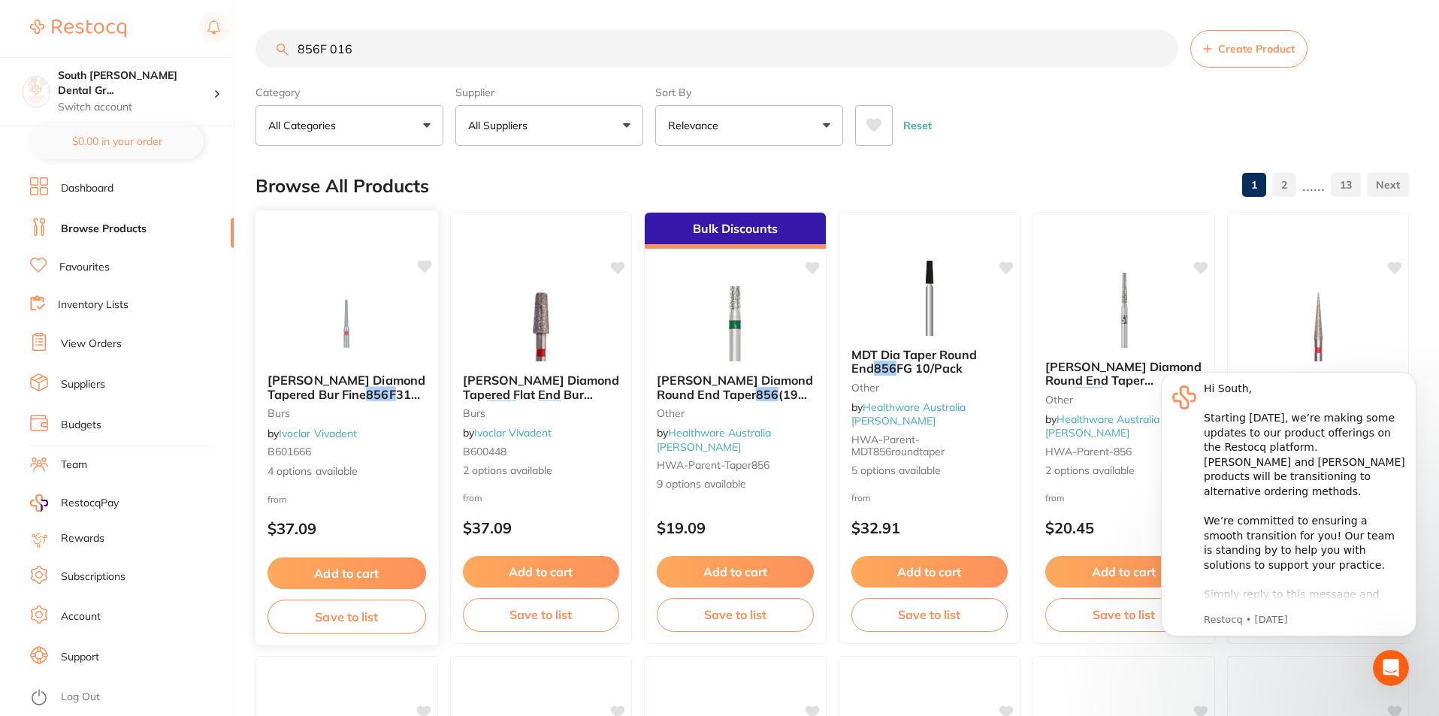
click at [361, 274] on div "Meisinger Diamond Tapered Bur Fine 856F 314 014 / 5 burs by Ivoclar Vivadent B6…" at bounding box center [347, 428] width 184 height 437
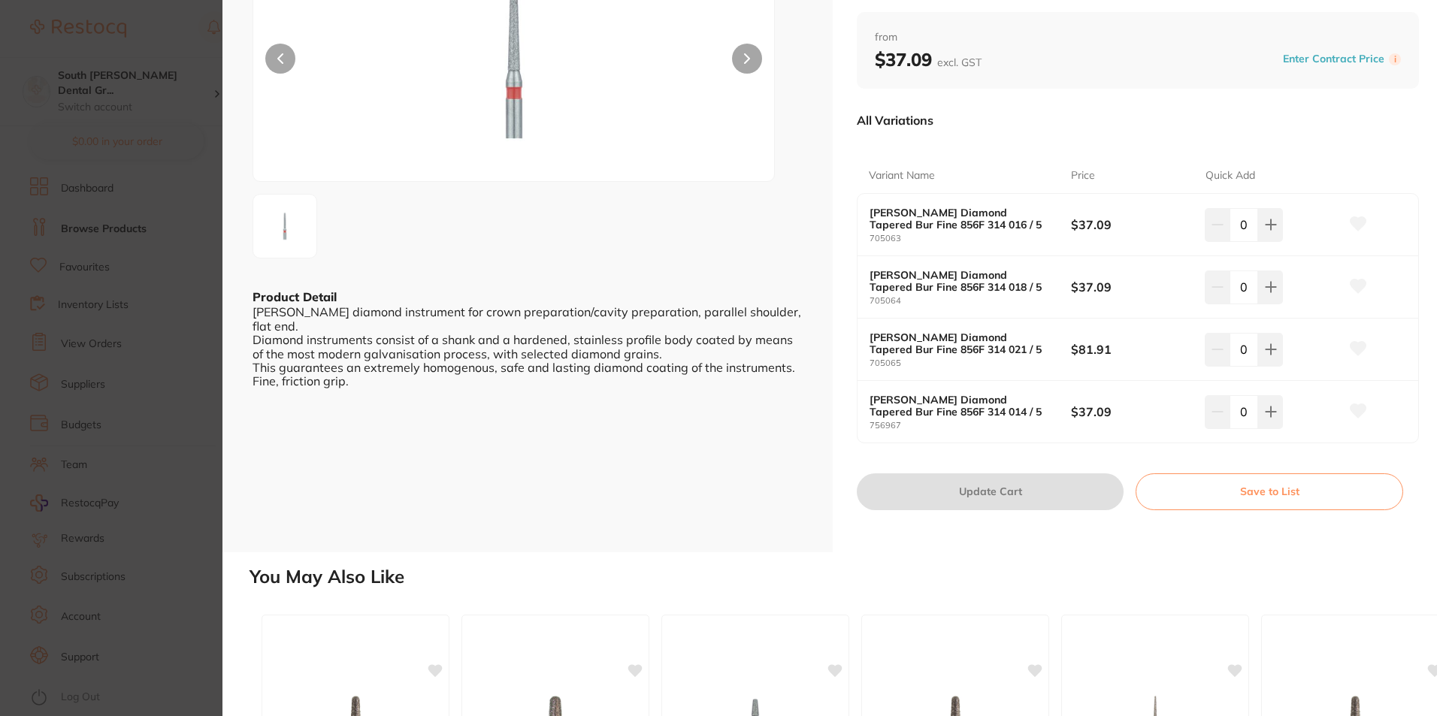
scroll to position [75, 0]
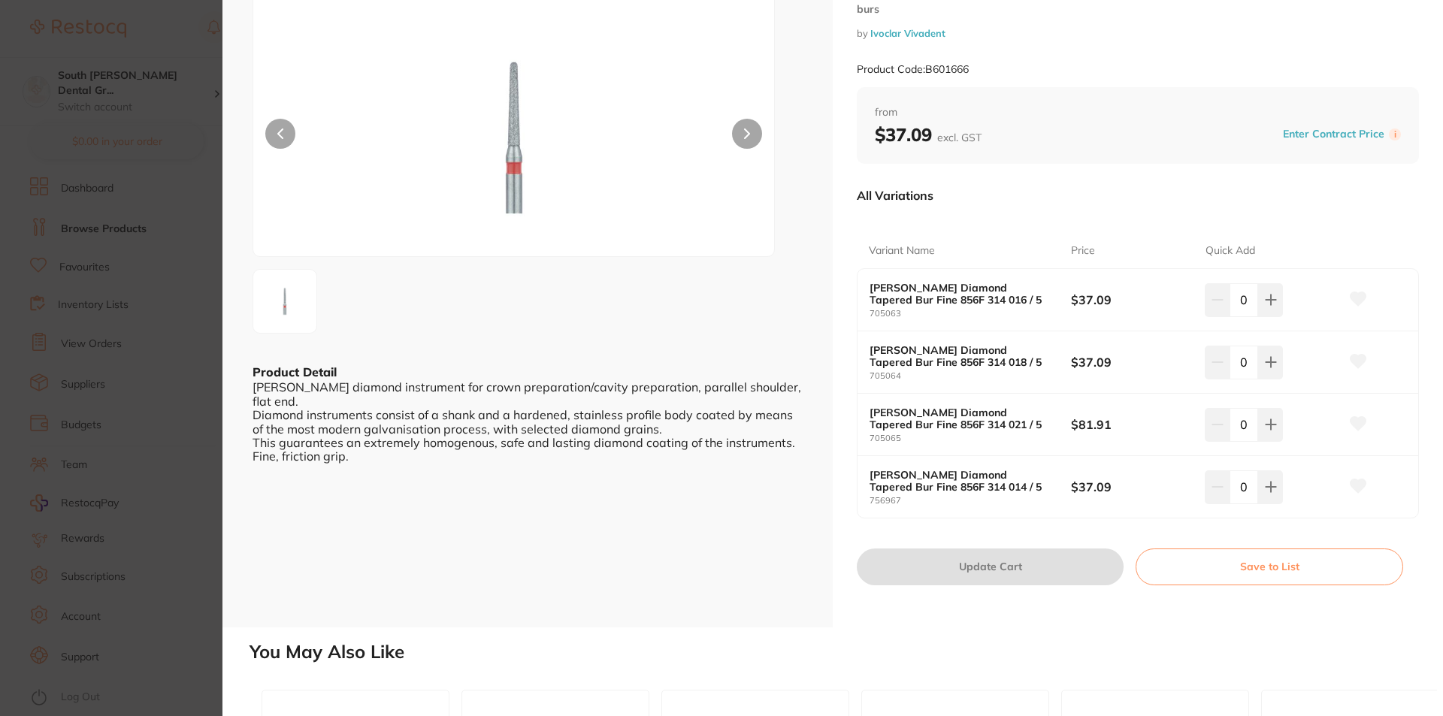
click at [744, 146] on button at bounding box center [747, 134] width 30 height 30
click at [745, 137] on icon at bounding box center [747, 133] width 6 height 11
click at [745, 137] on icon at bounding box center [747, 133] width 5 height 9
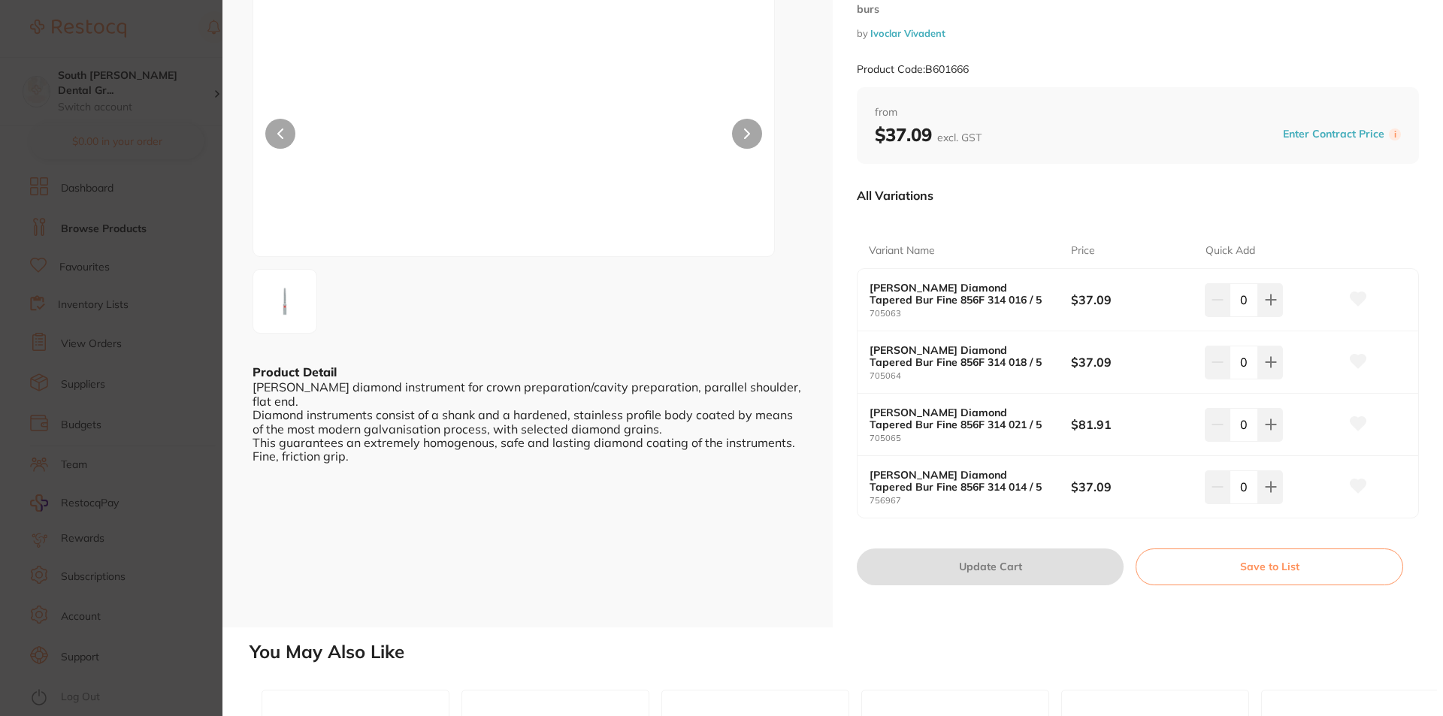
click at [745, 138] on icon at bounding box center [747, 133] width 5 height 9
click at [742, 138] on button at bounding box center [747, 134] width 30 height 30
click at [747, 138] on icon at bounding box center [747, 133] width 6 height 11
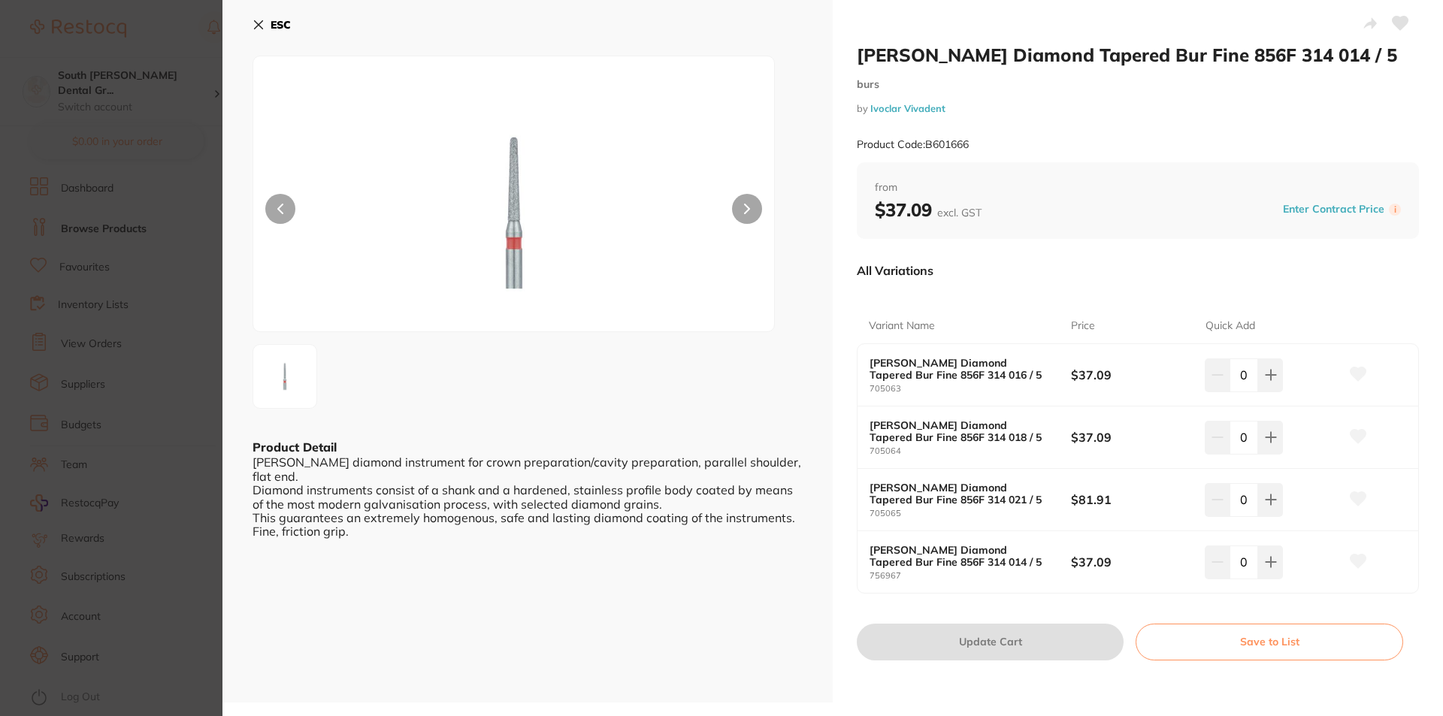
scroll to position [0, 0]
click at [259, 25] on icon at bounding box center [259, 25] width 8 height 8
